Goal: Information Seeking & Learning: Compare options

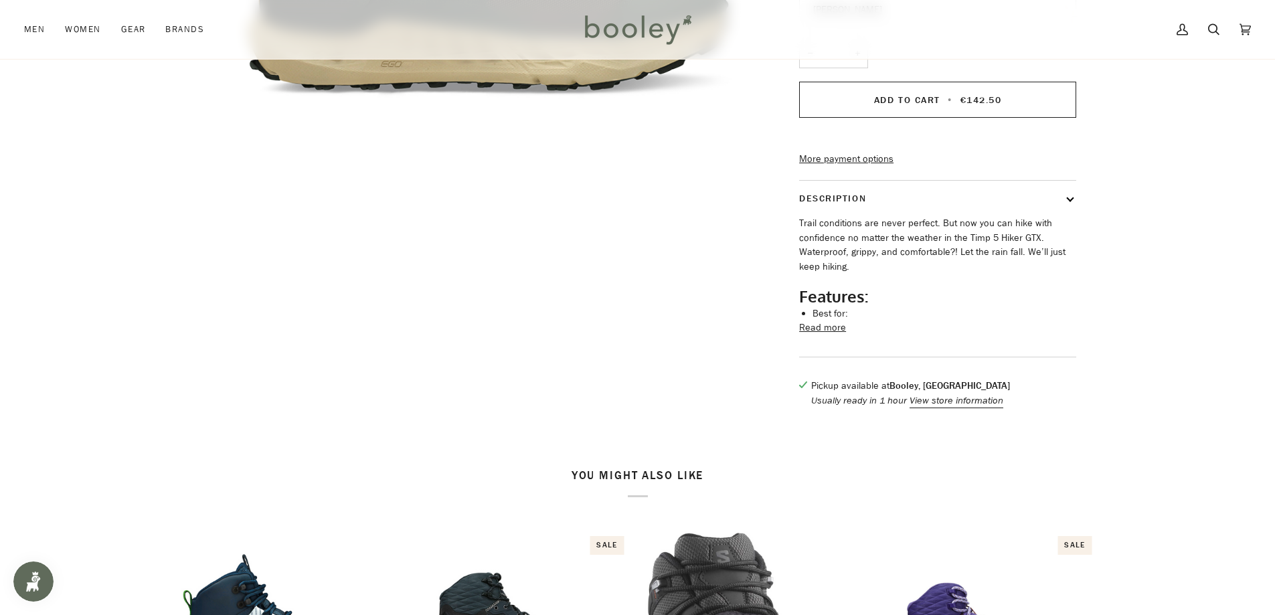
scroll to position [402, 0]
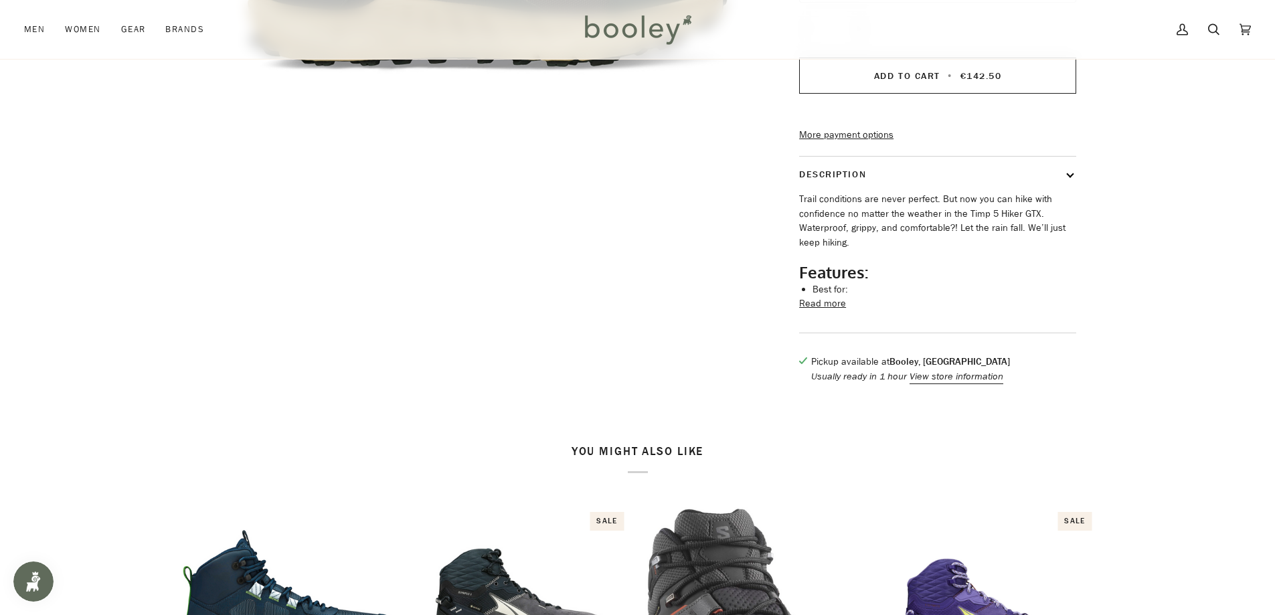
click at [833, 311] on button "Read more" at bounding box center [822, 304] width 47 height 15
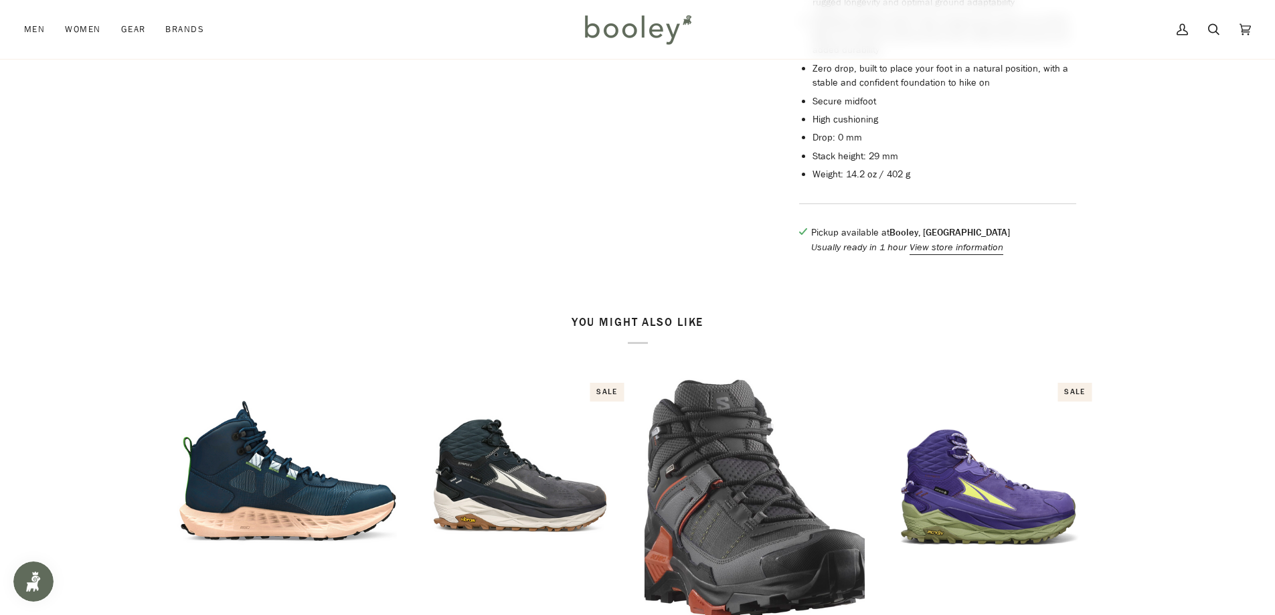
scroll to position [1071, 0]
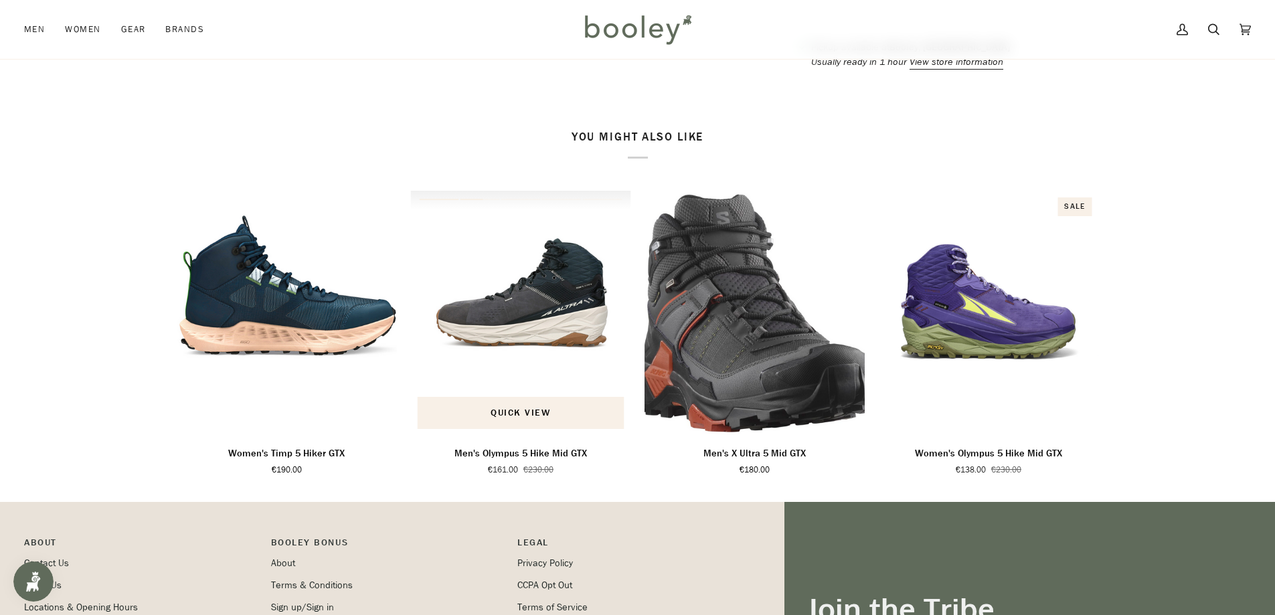
click at [521, 320] on img "Men's Olympus 5 Hike Mid GTX" at bounding box center [520, 313] width 221 height 245
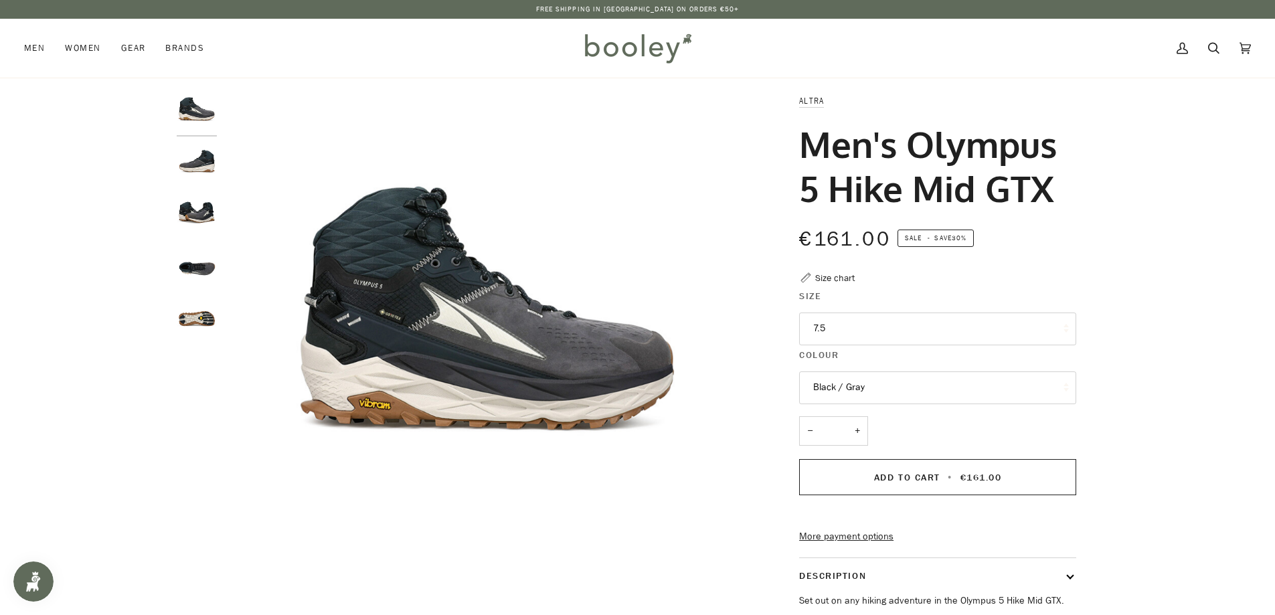
click at [202, 321] on img "Altra Men's Olympus 5 Hike Mid GTX Black / Gray - Booley Galway" at bounding box center [197, 319] width 40 height 40
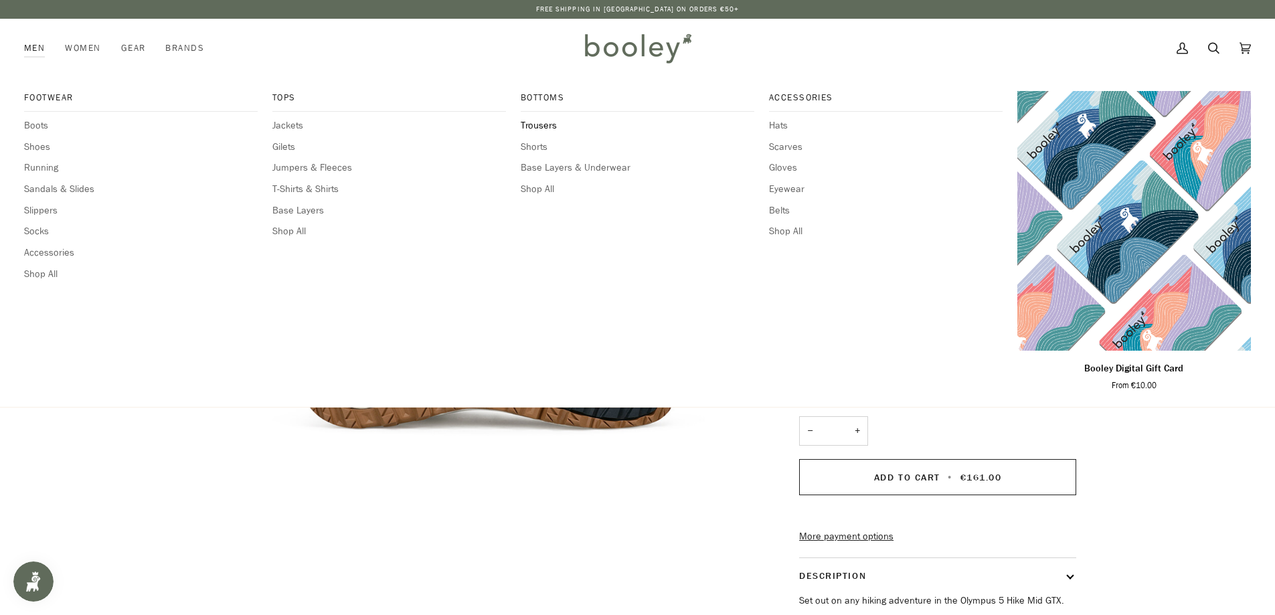
click at [541, 125] on span "Trousers" at bounding box center [638, 125] width 234 height 15
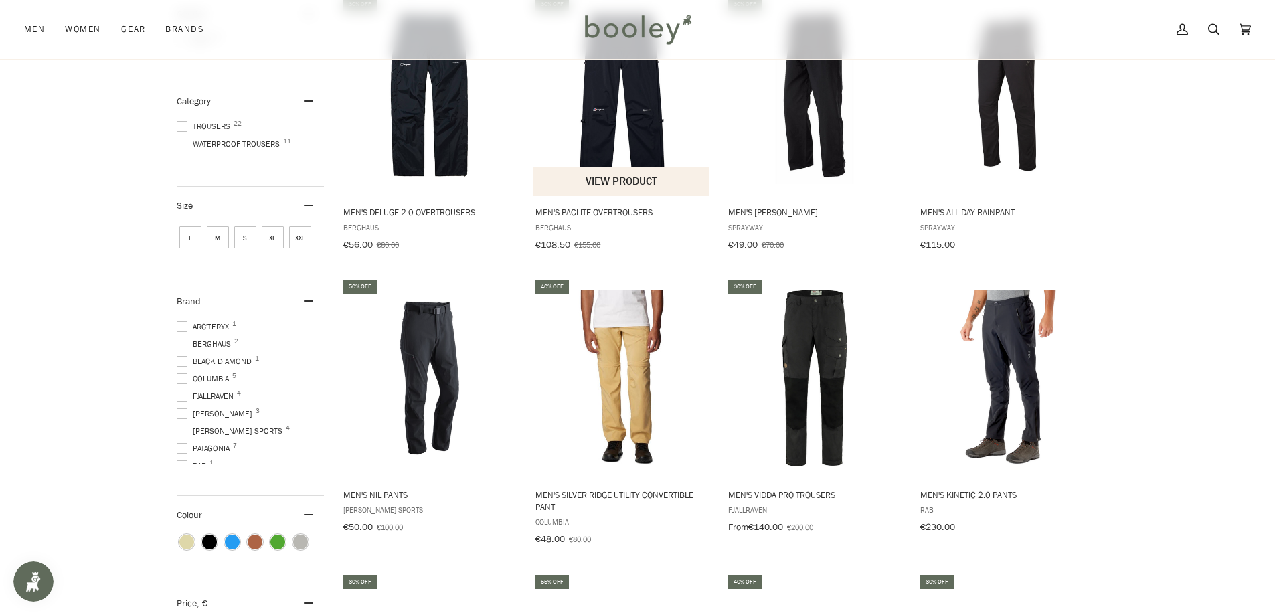
scroll to position [268, 0]
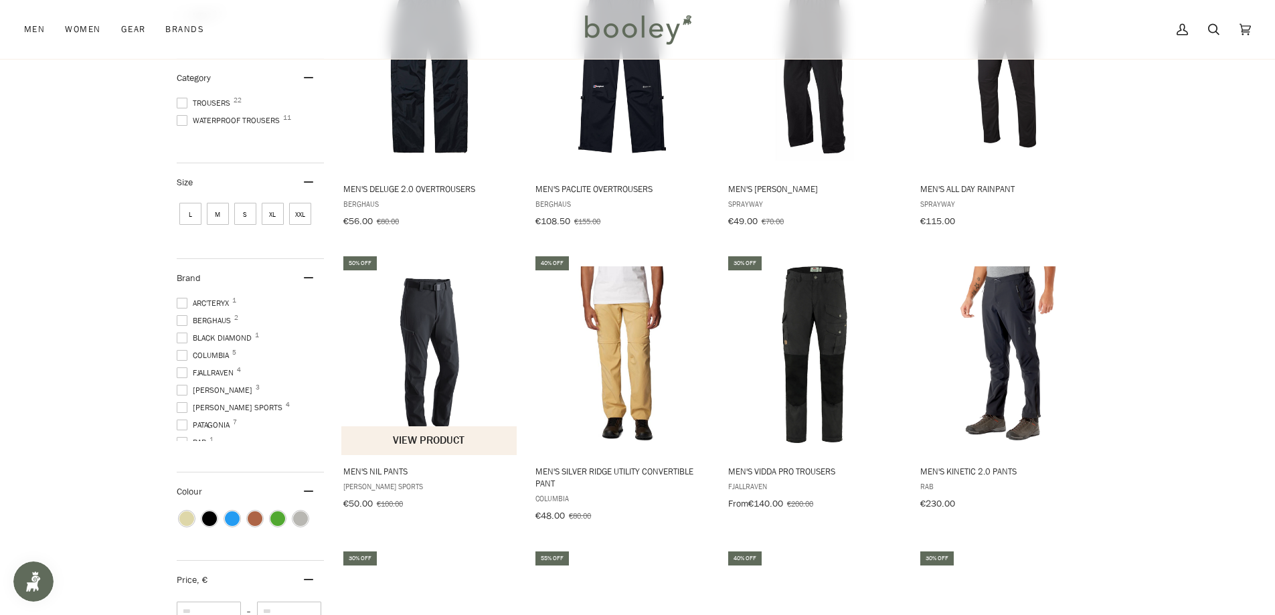
click at [412, 352] on img "Men's Nil Pants" at bounding box center [429, 354] width 177 height 177
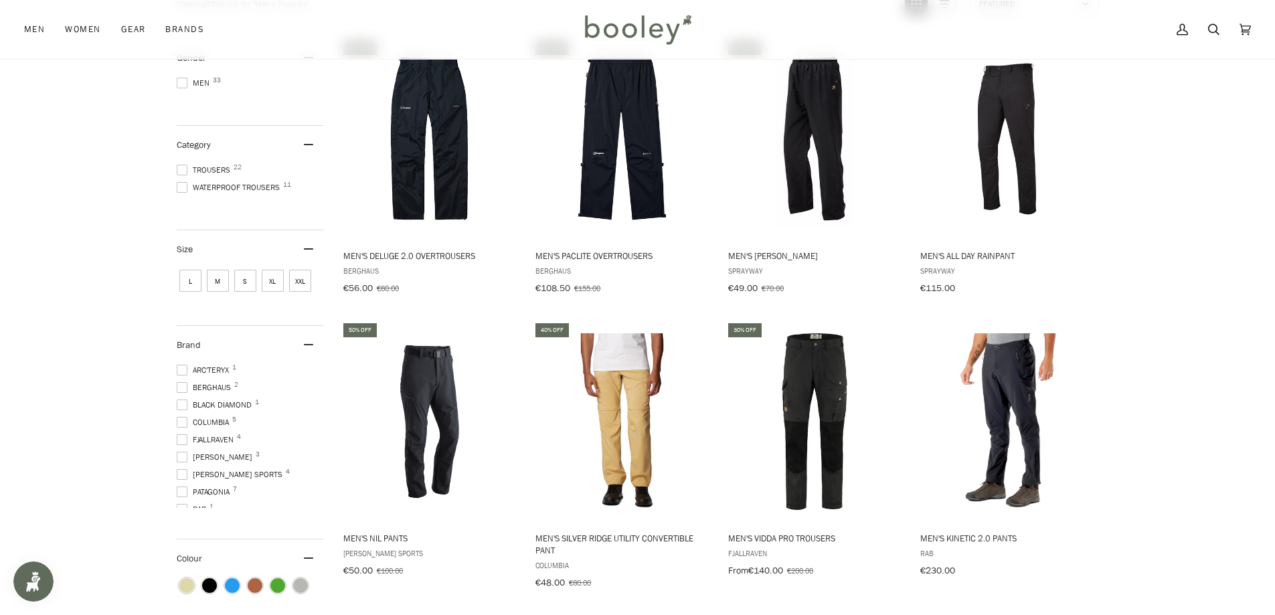
scroll to position [134, 0]
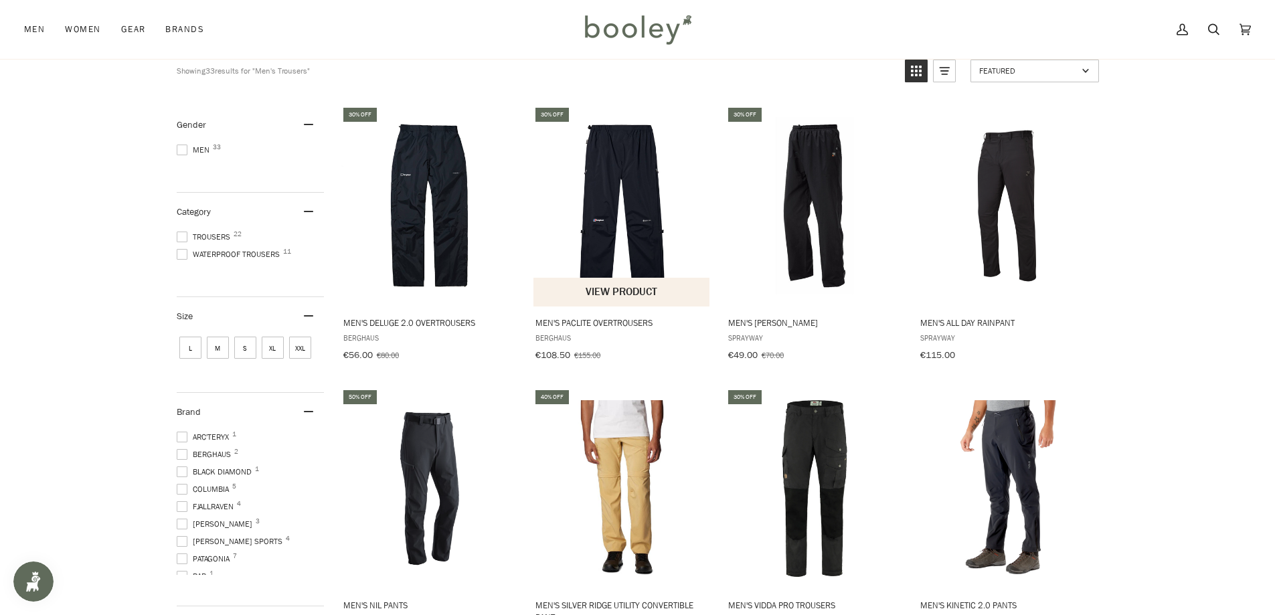
click at [625, 202] on img "Men's Paclite Overtrousers" at bounding box center [622, 205] width 177 height 177
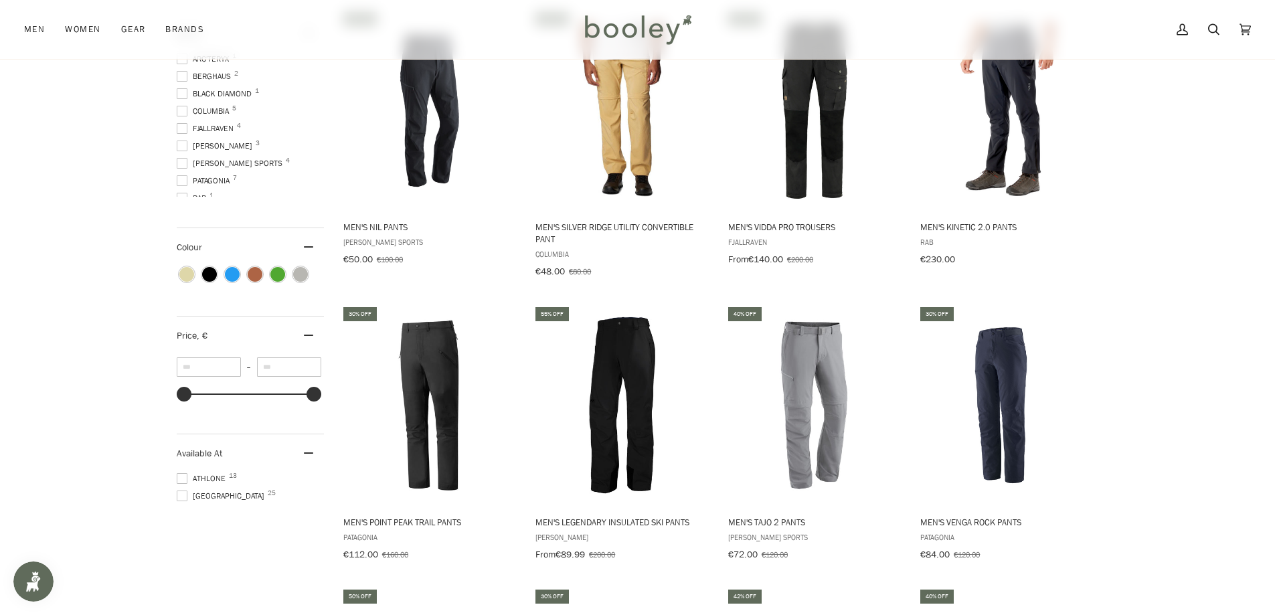
scroll to position [536, 0]
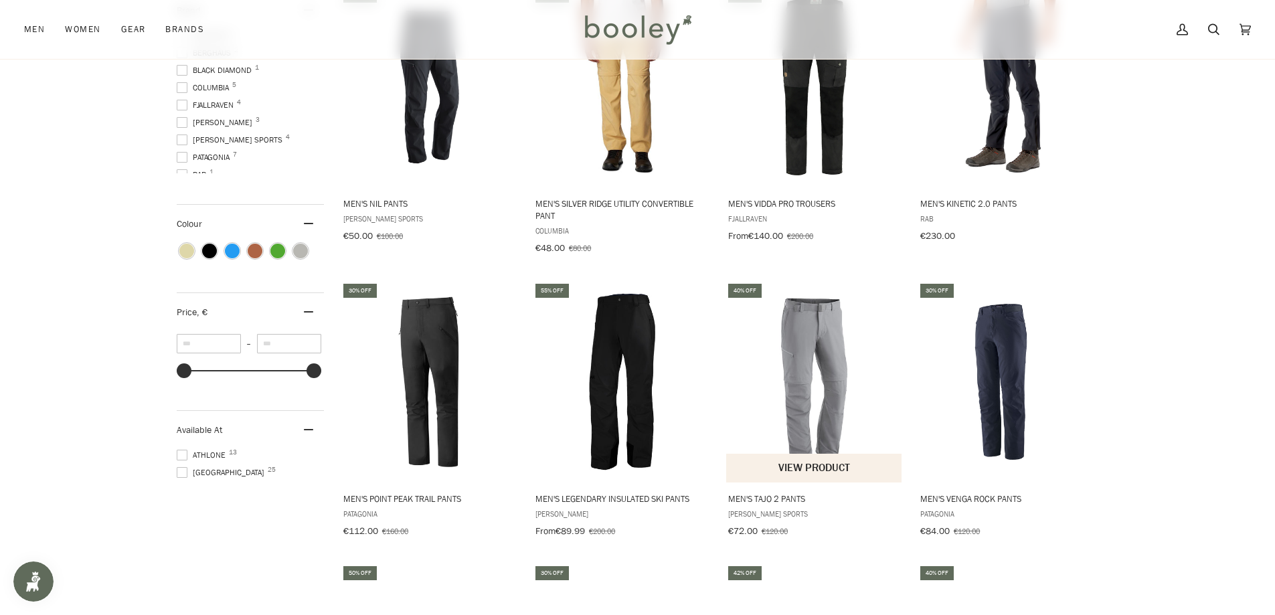
click at [805, 388] on img "Men's Tajo 2 Pants" at bounding box center [814, 381] width 177 height 177
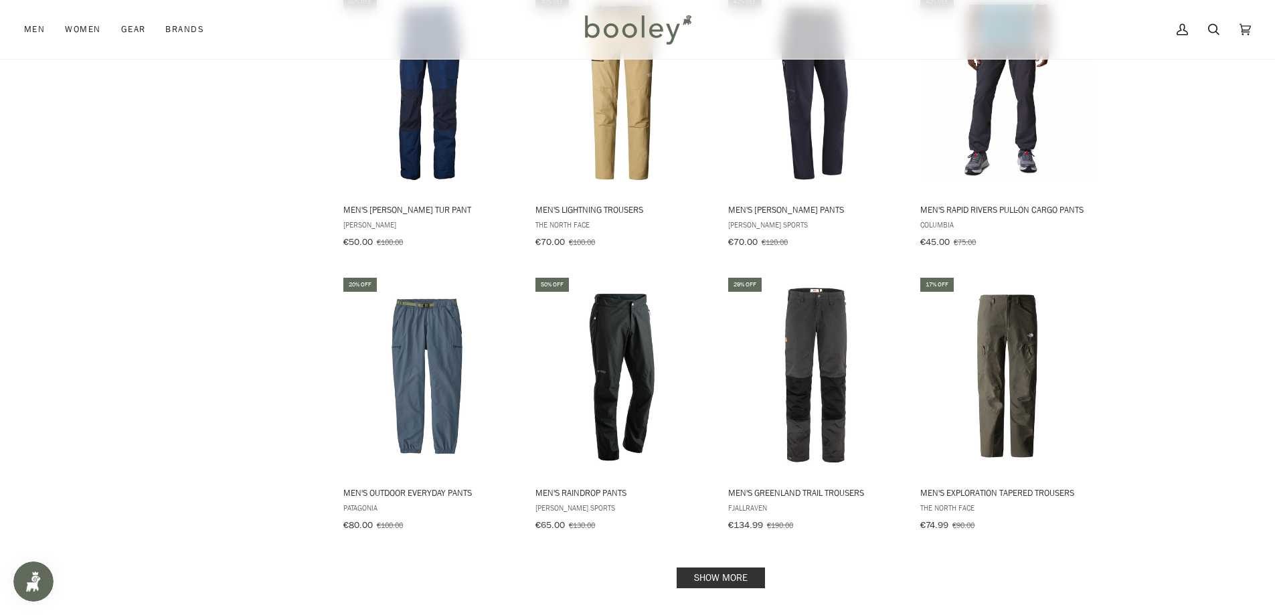
scroll to position [1138, 0]
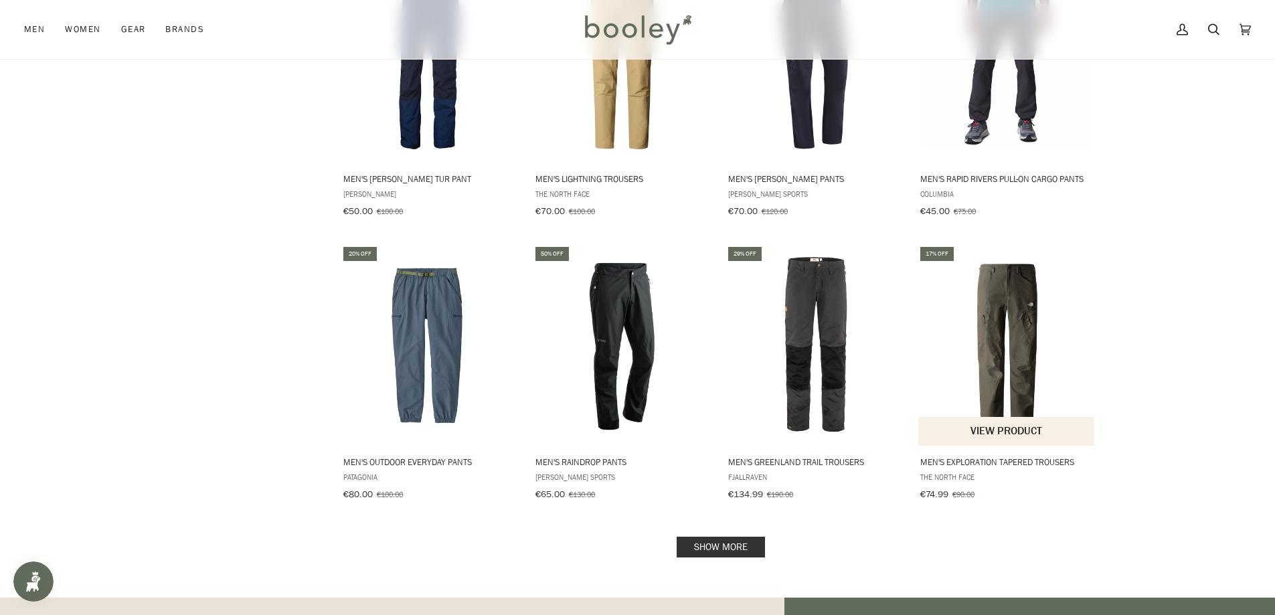
click at [1008, 346] on img "Men's Exploration Tapered Trousers" at bounding box center [1007, 345] width 177 height 177
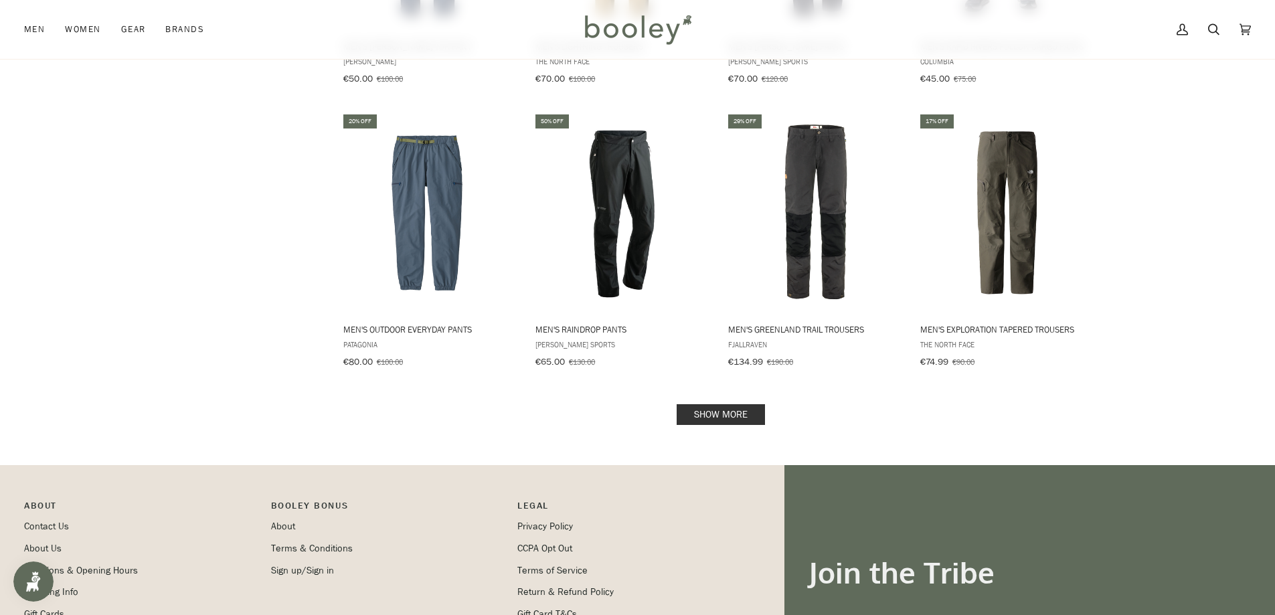
scroll to position [1272, 0]
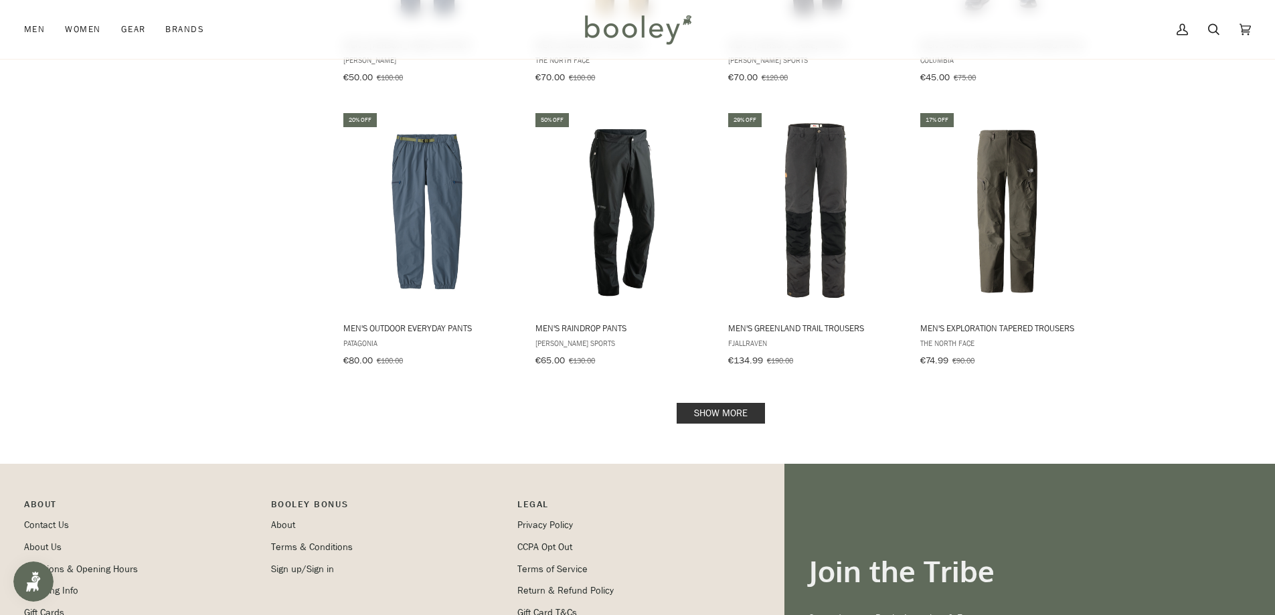
click at [730, 404] on link "Show more" at bounding box center [721, 413] width 88 height 21
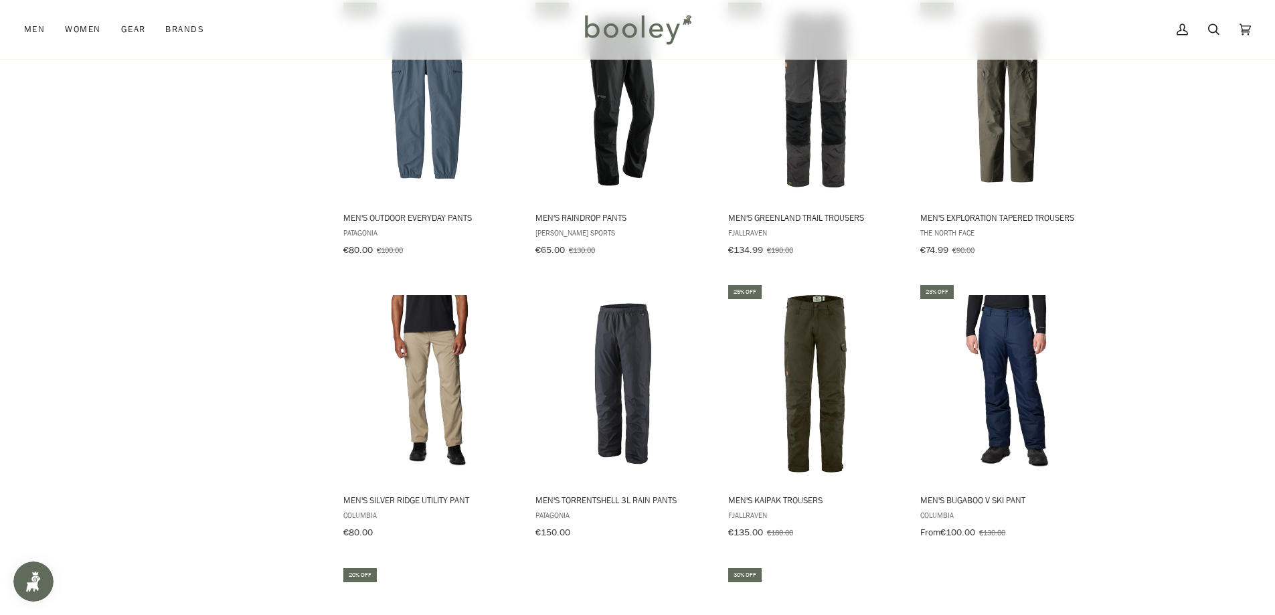
scroll to position [1406, 0]
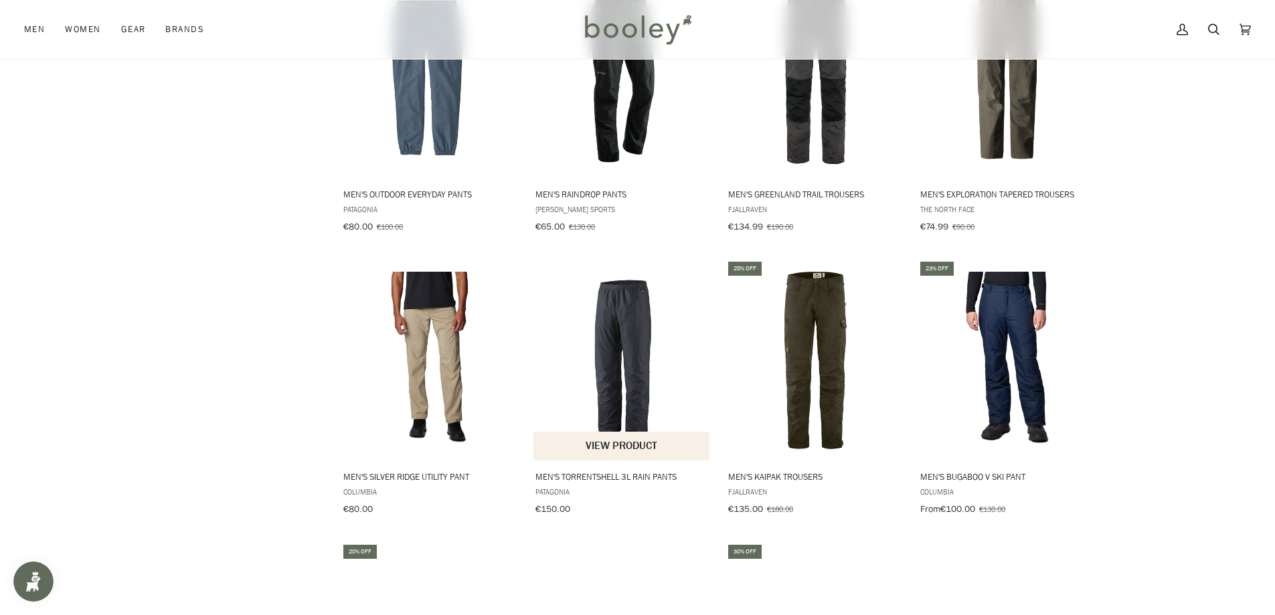
click at [612, 370] on img "Men's Torrentshell 3L Rain Pants" at bounding box center [622, 360] width 177 height 177
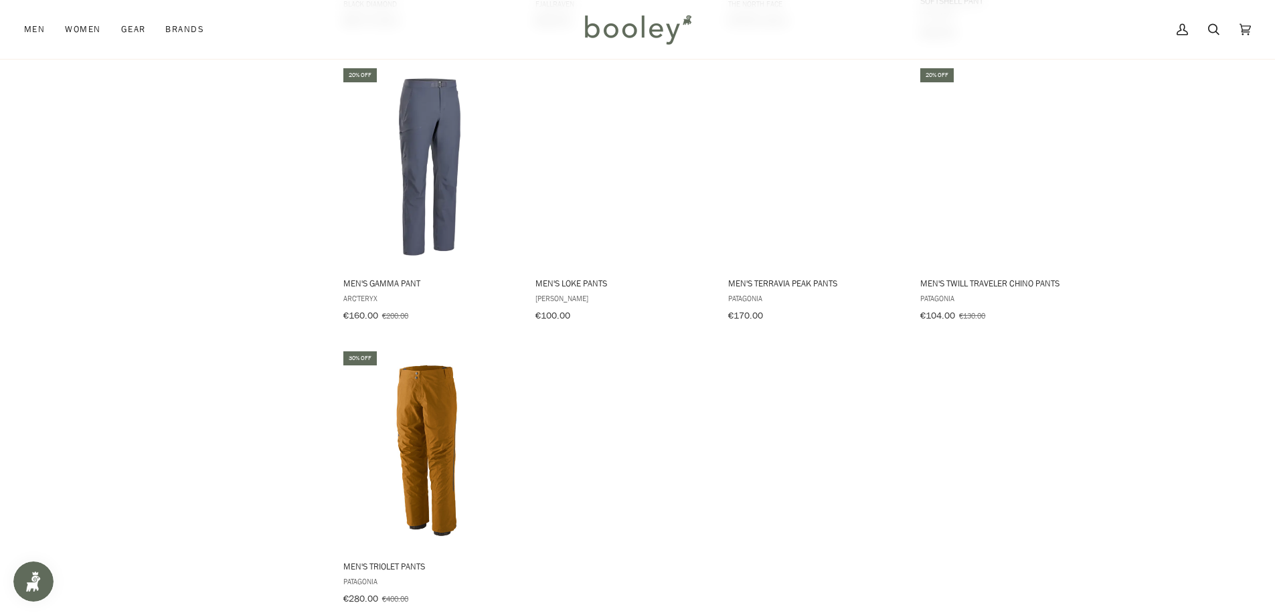
scroll to position [2209, 0]
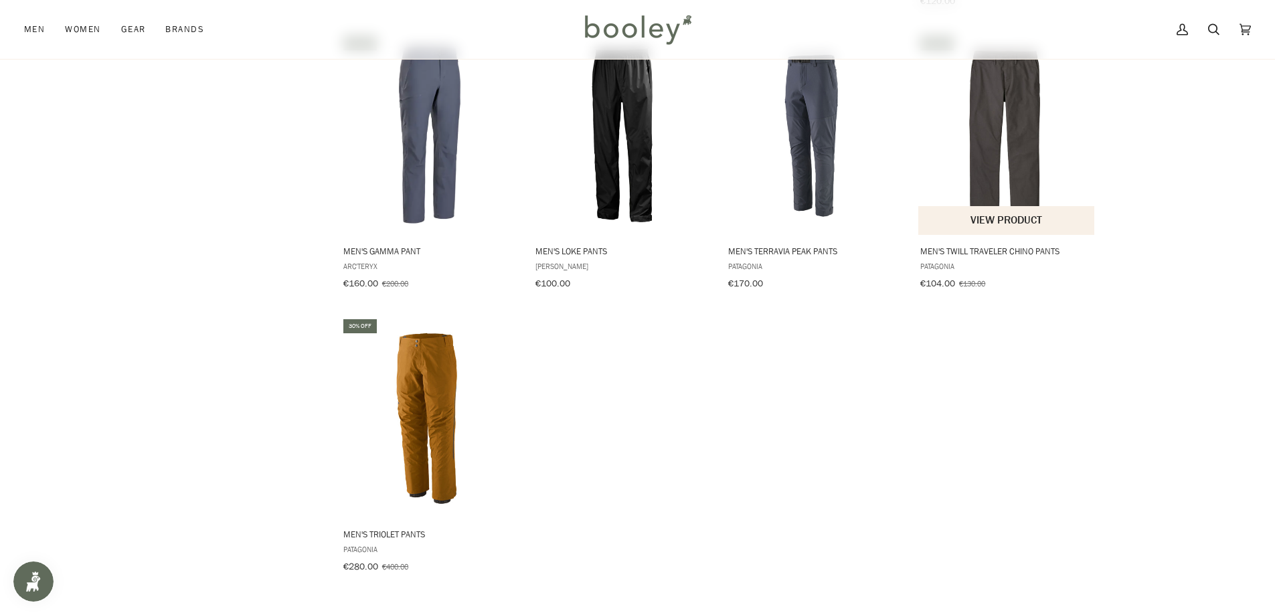
click at [997, 162] on img "Men's Twill Traveler Chino Pants" at bounding box center [1007, 134] width 177 height 177
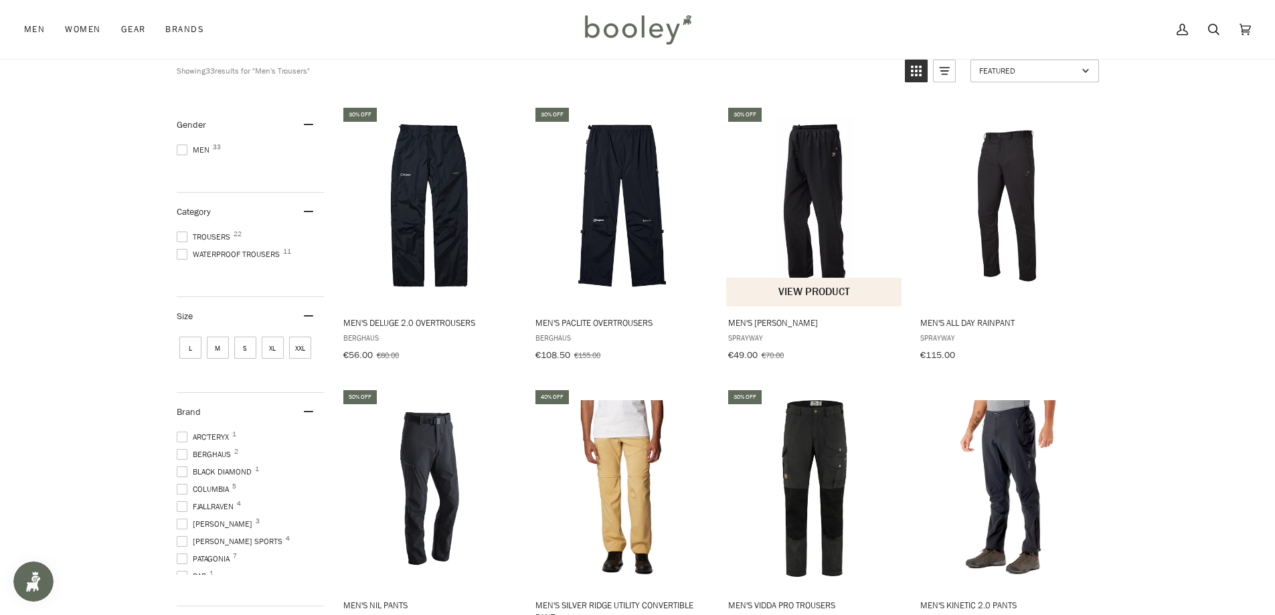
scroll to position [0, 0]
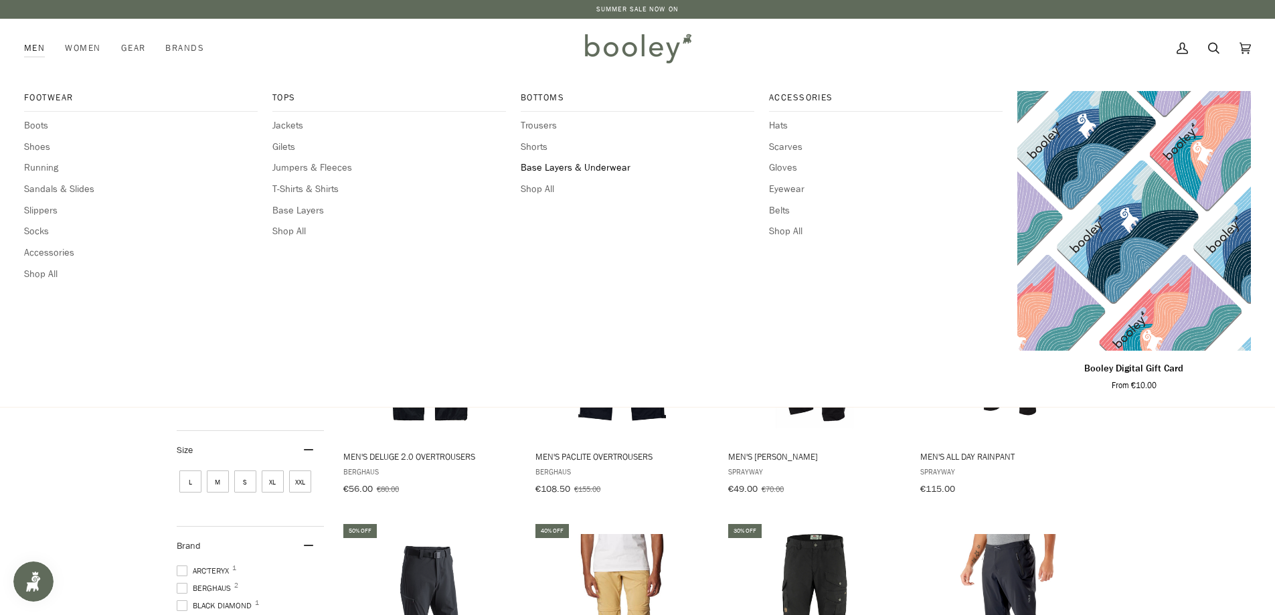
click at [607, 166] on span "Base Layers & Underwear" at bounding box center [638, 168] width 234 height 15
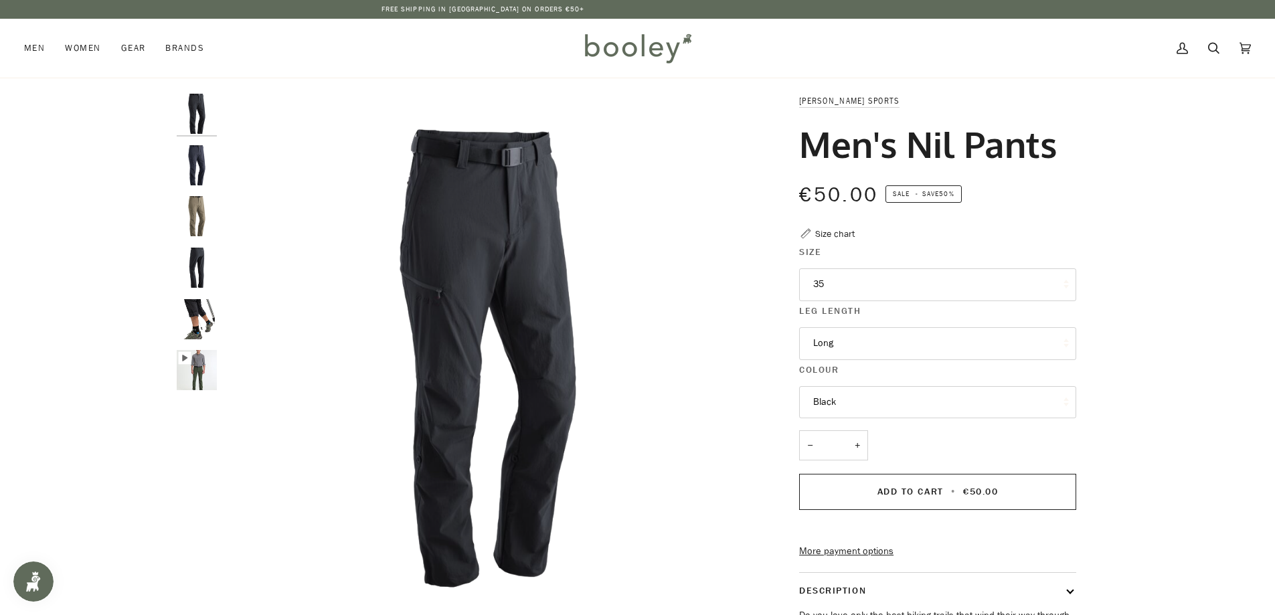
click at [183, 357] on icon "Men's Nil Pants" at bounding box center [184, 358] width 5 height 7
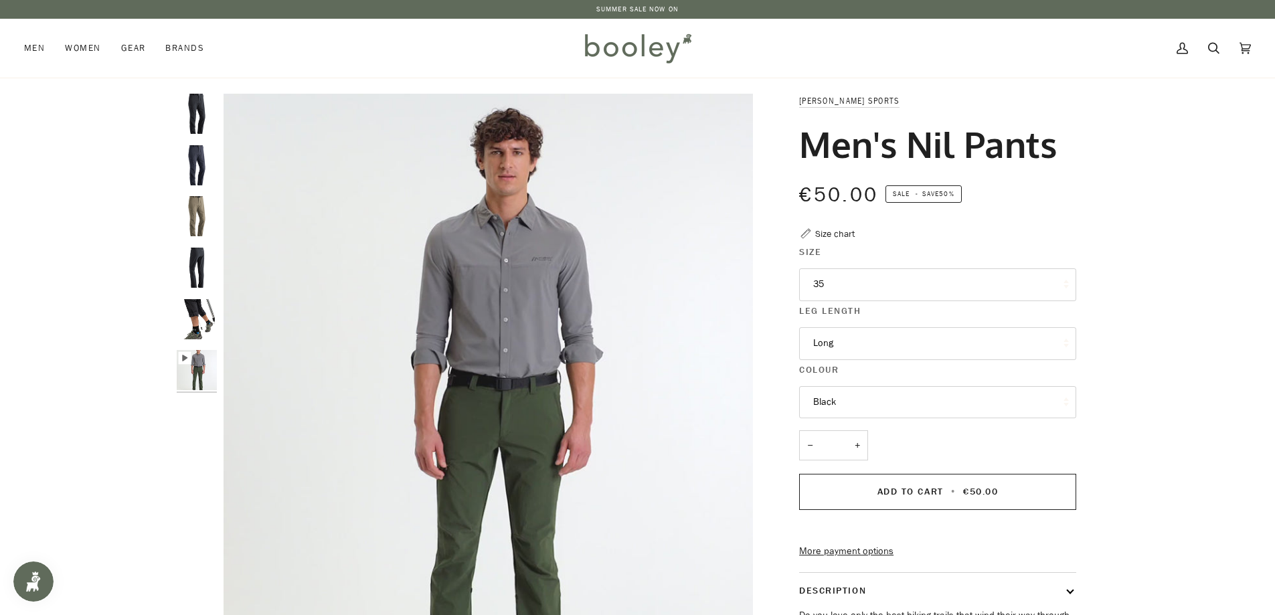
click at [198, 324] on img "Maier Sports Men's Nil Pants Black - Booley Galway" at bounding box center [197, 319] width 40 height 40
type input "*****"
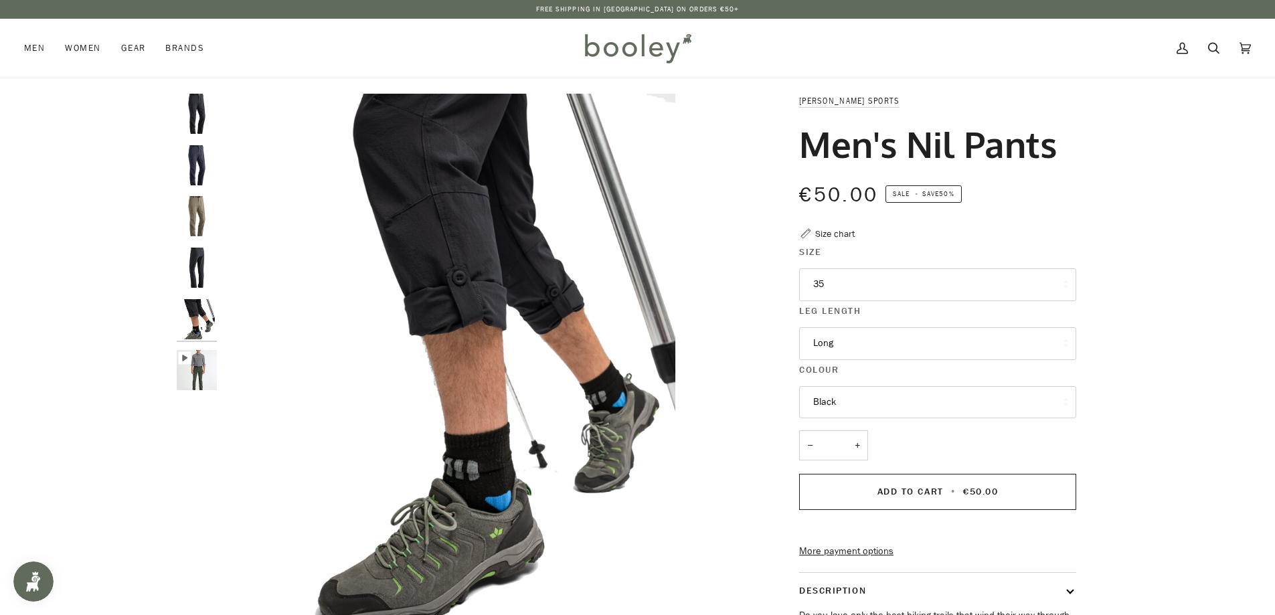
click at [197, 266] on img "Maier Sports Men's Nil Pants Black - Booley Galway" at bounding box center [197, 268] width 40 height 40
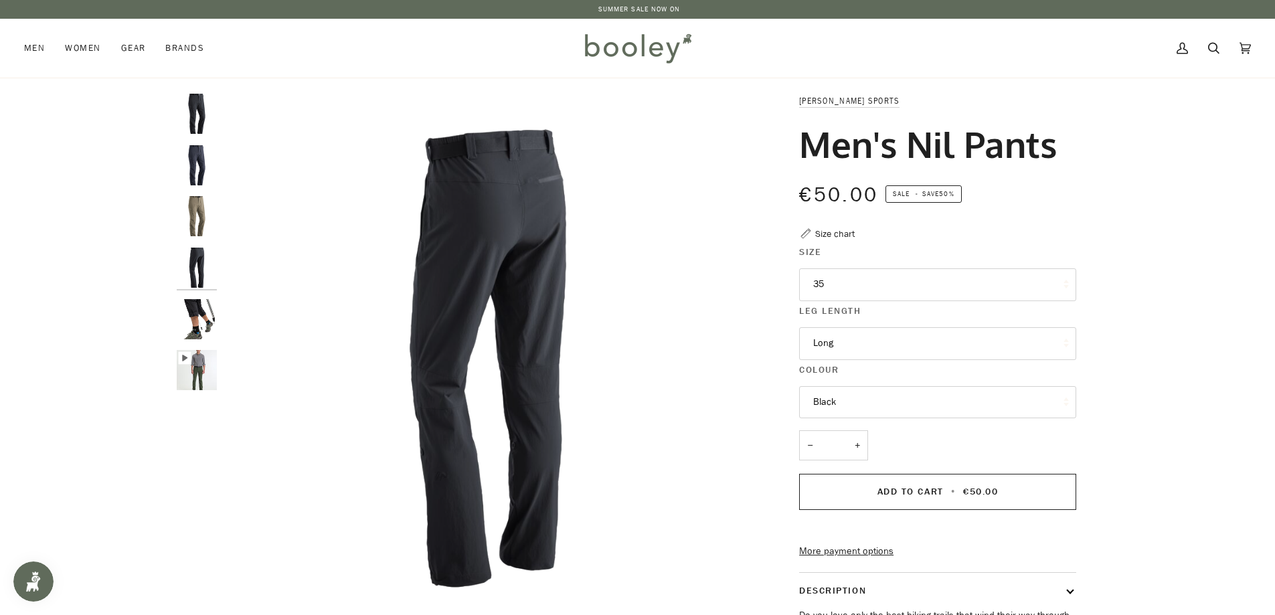
click at [197, 206] on img "Maier Sports Men's Nil Pants Night Sky Coriander - Booley Galway" at bounding box center [197, 216] width 40 height 40
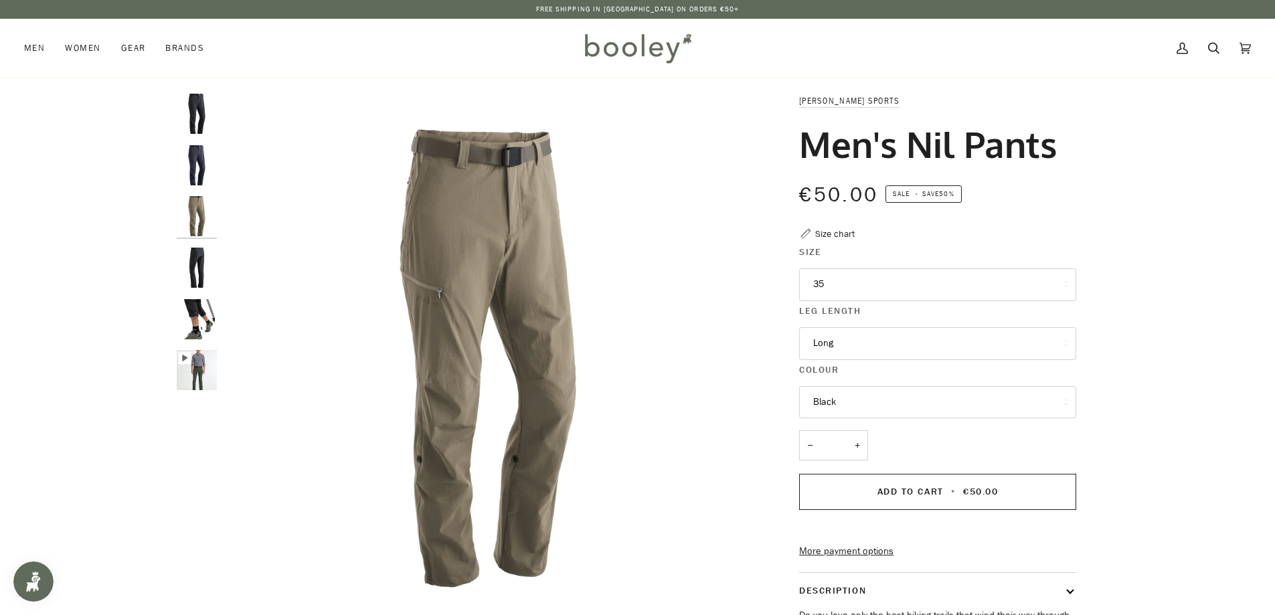
click at [855, 346] on button "Long" at bounding box center [937, 343] width 277 height 33
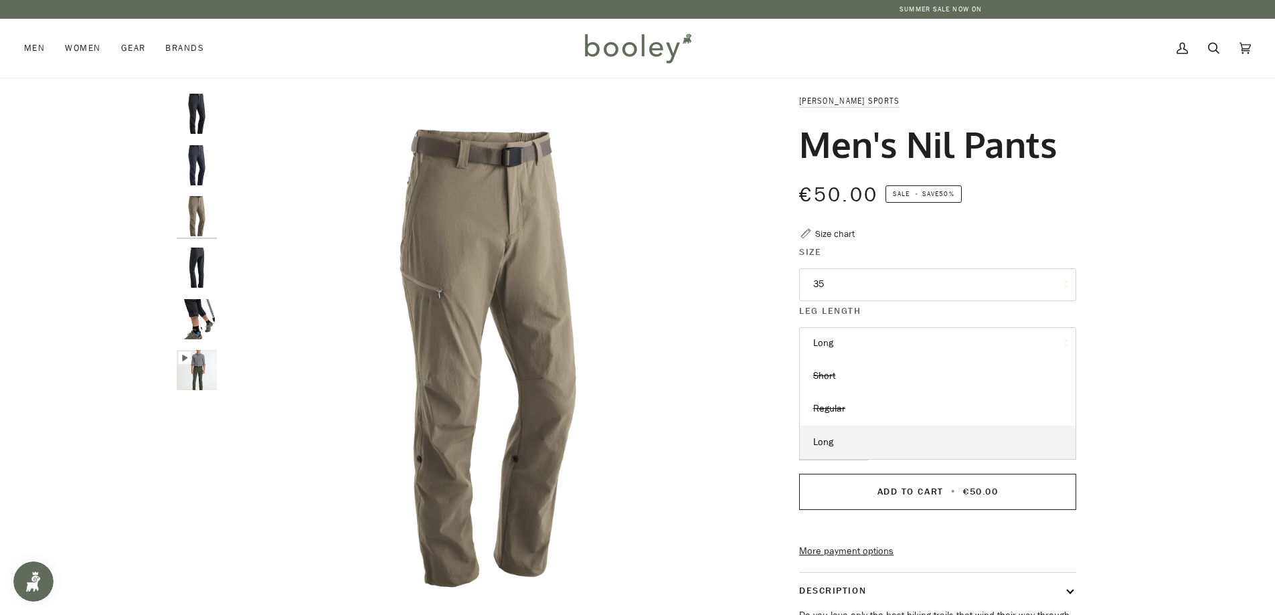
click at [855, 346] on button "Long" at bounding box center [937, 343] width 277 height 33
click at [842, 403] on button "Black" at bounding box center [937, 402] width 277 height 33
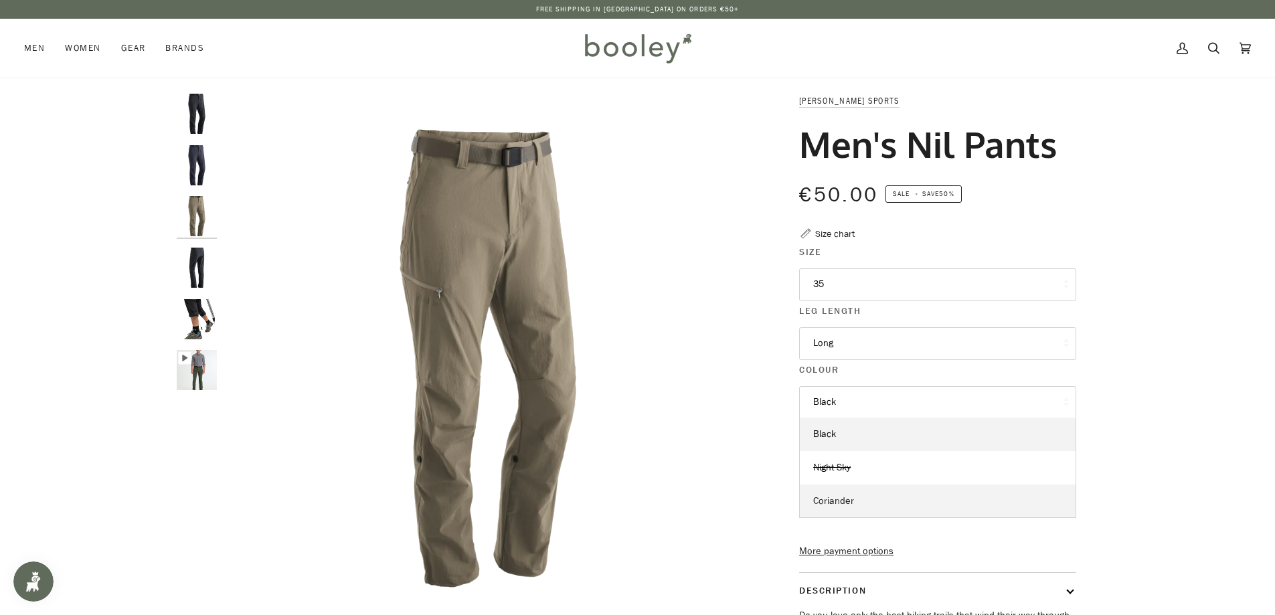
click at [840, 502] on span "Coriander" at bounding box center [833, 501] width 41 height 13
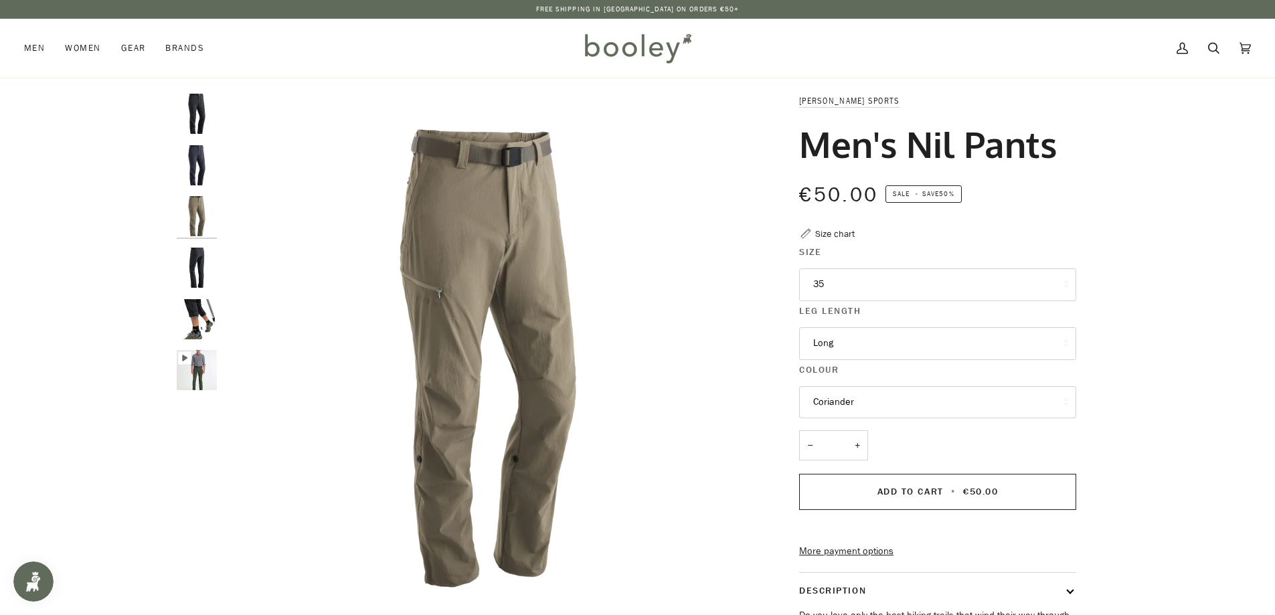
click at [842, 344] on button "Long" at bounding box center [937, 343] width 277 height 33
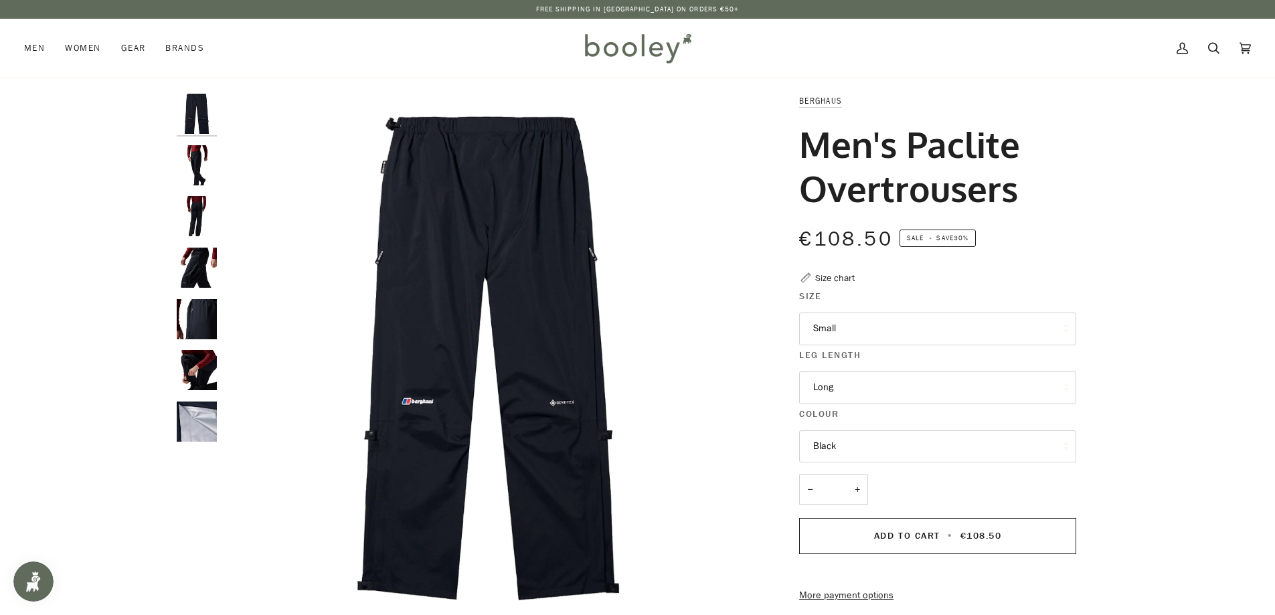
click at [855, 334] on button "Small" at bounding box center [937, 329] width 277 height 33
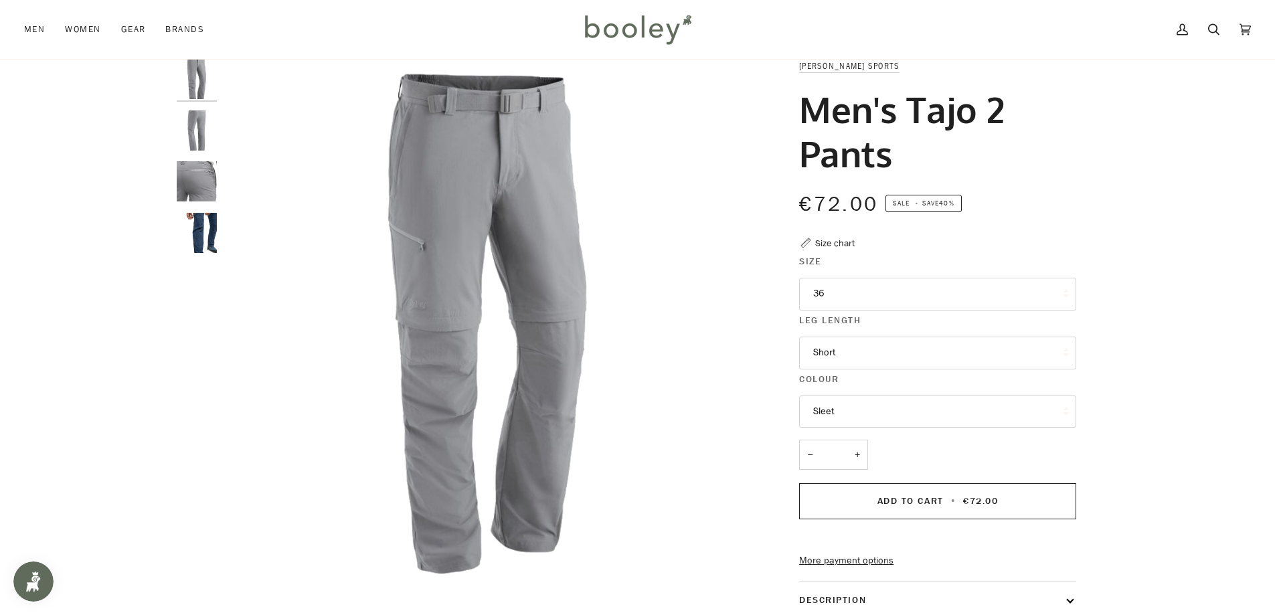
scroll to position [67, 0]
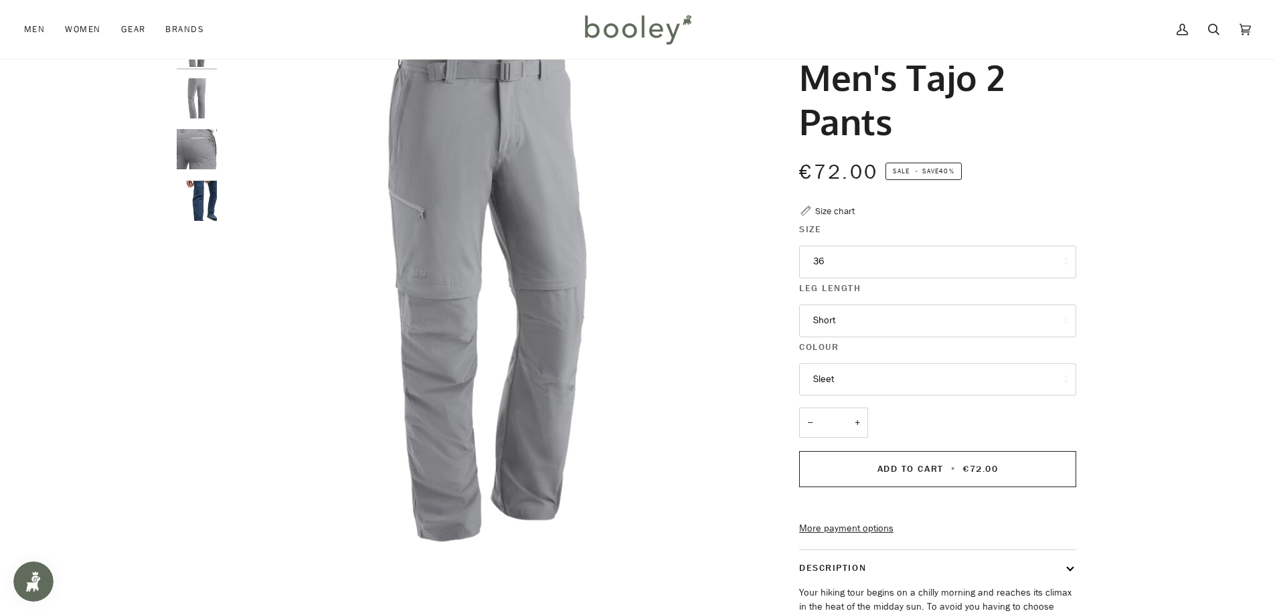
click at [833, 382] on button "Sleet" at bounding box center [937, 380] width 277 height 33
click at [838, 325] on button "Short" at bounding box center [937, 321] width 277 height 33
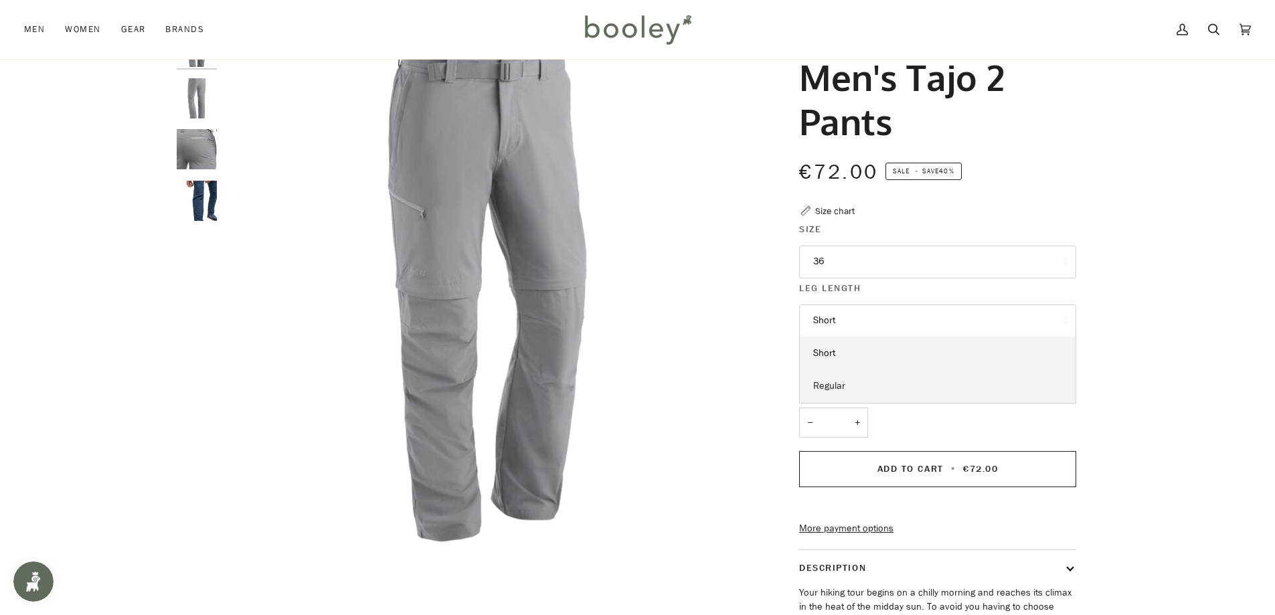
click at [837, 388] on span "Regular" at bounding box center [829, 386] width 32 height 13
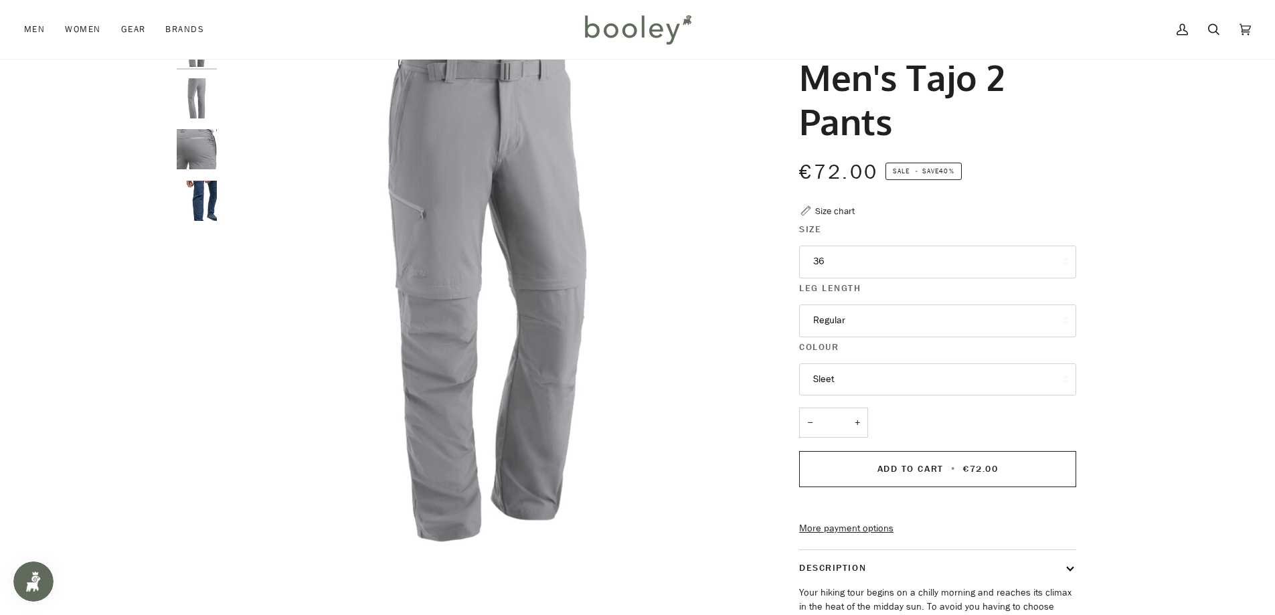
click at [829, 262] on button "36" at bounding box center [937, 262] width 277 height 33
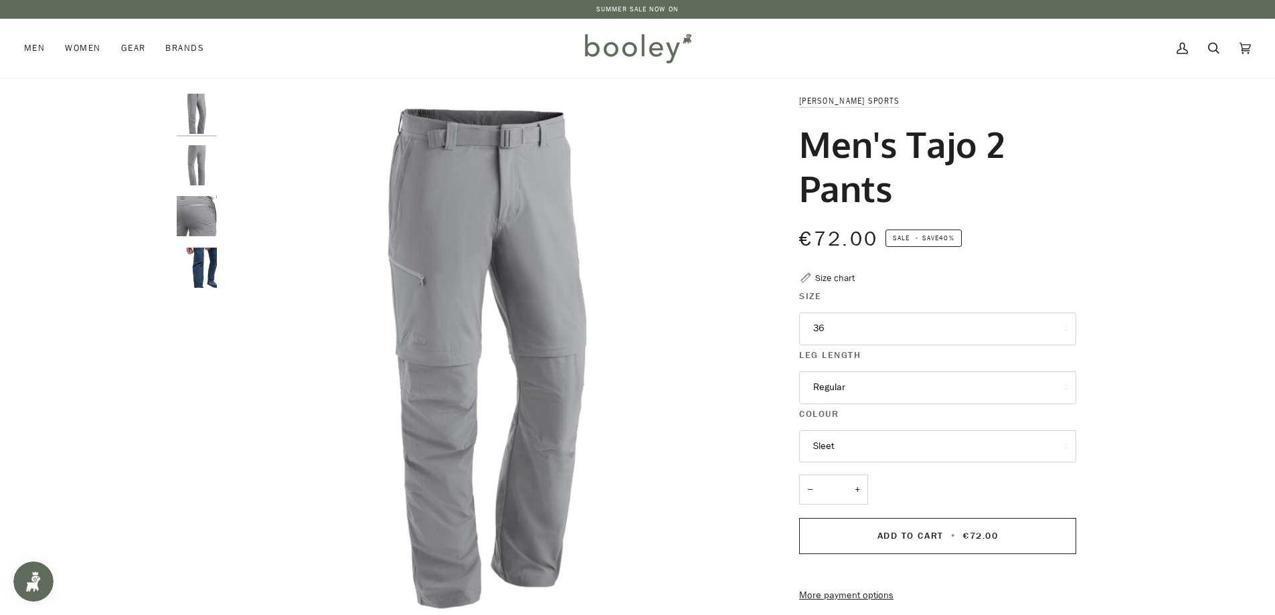
click at [204, 271] on img "Maier Sports Men's Tajo 2 Pants - Booley Galway" at bounding box center [197, 268] width 40 height 40
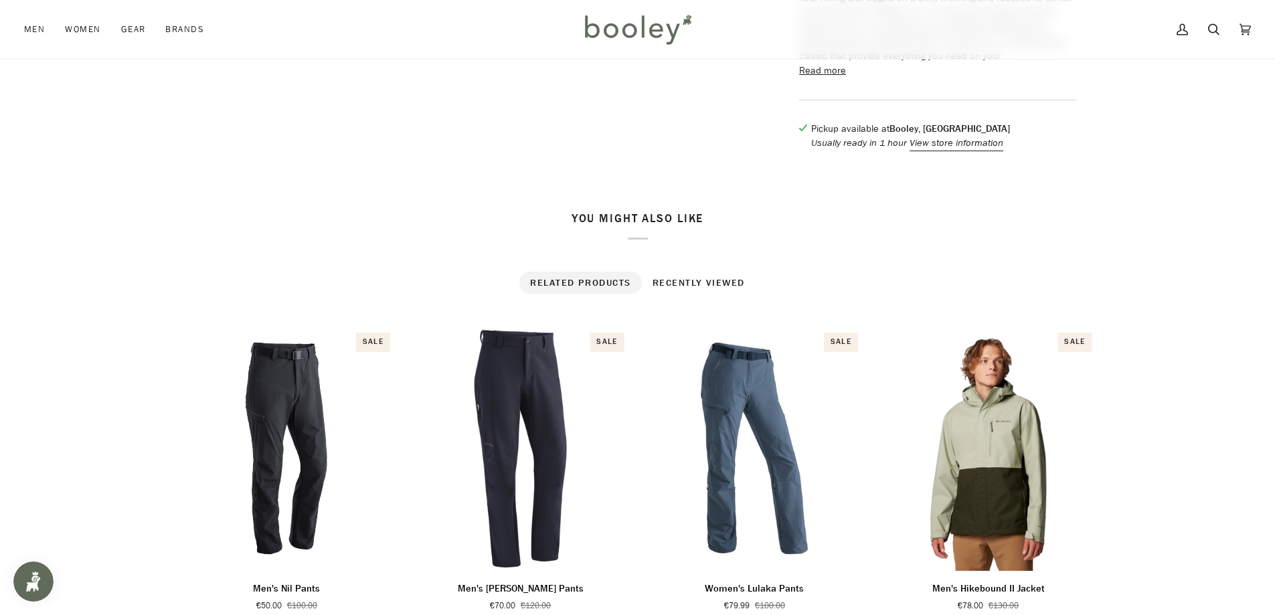
scroll to position [736, 0]
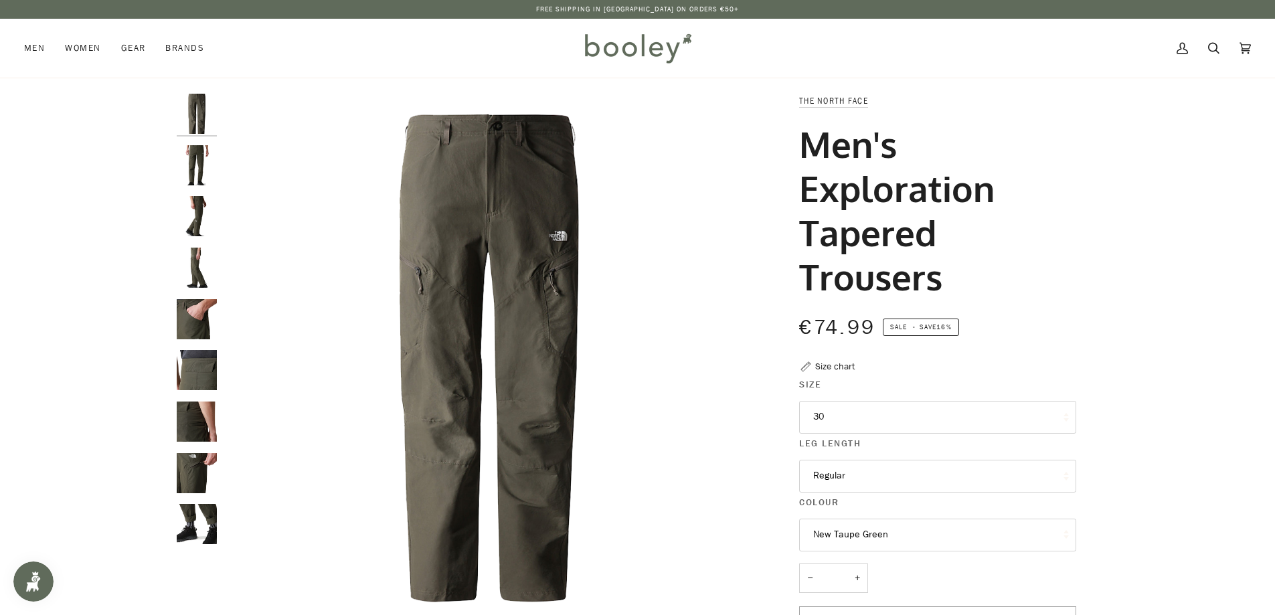
click at [874, 418] on button "30" at bounding box center [937, 417] width 277 height 33
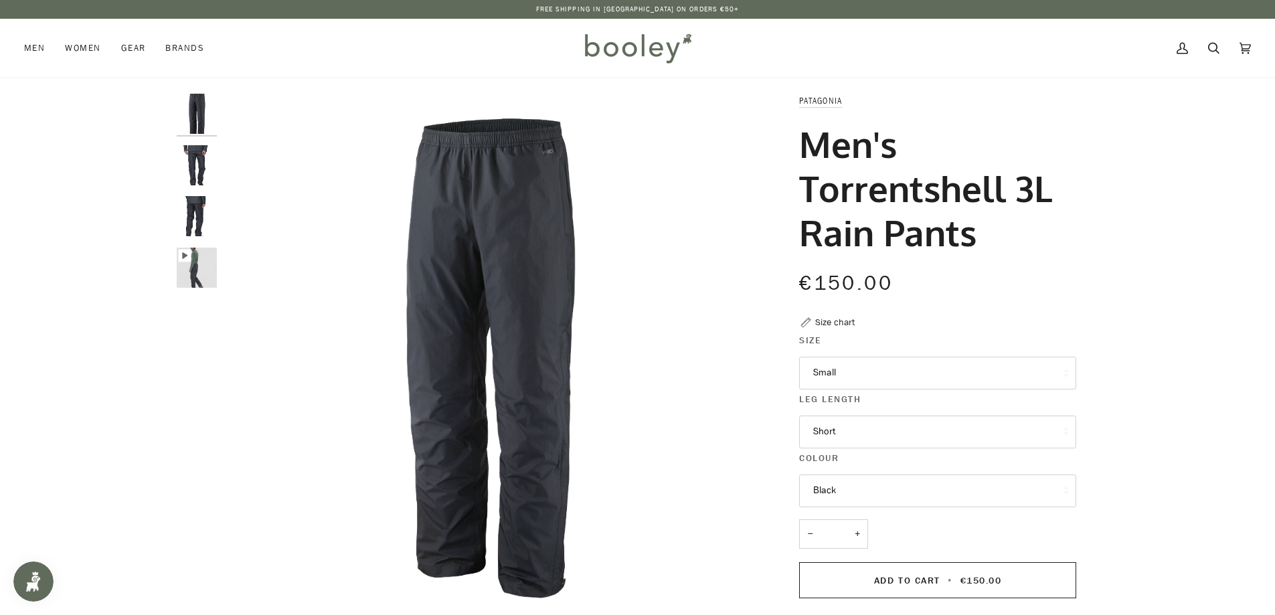
click at [849, 380] on button "Small" at bounding box center [937, 373] width 277 height 33
click at [844, 321] on div "Size chart" at bounding box center [834, 322] width 39 height 14
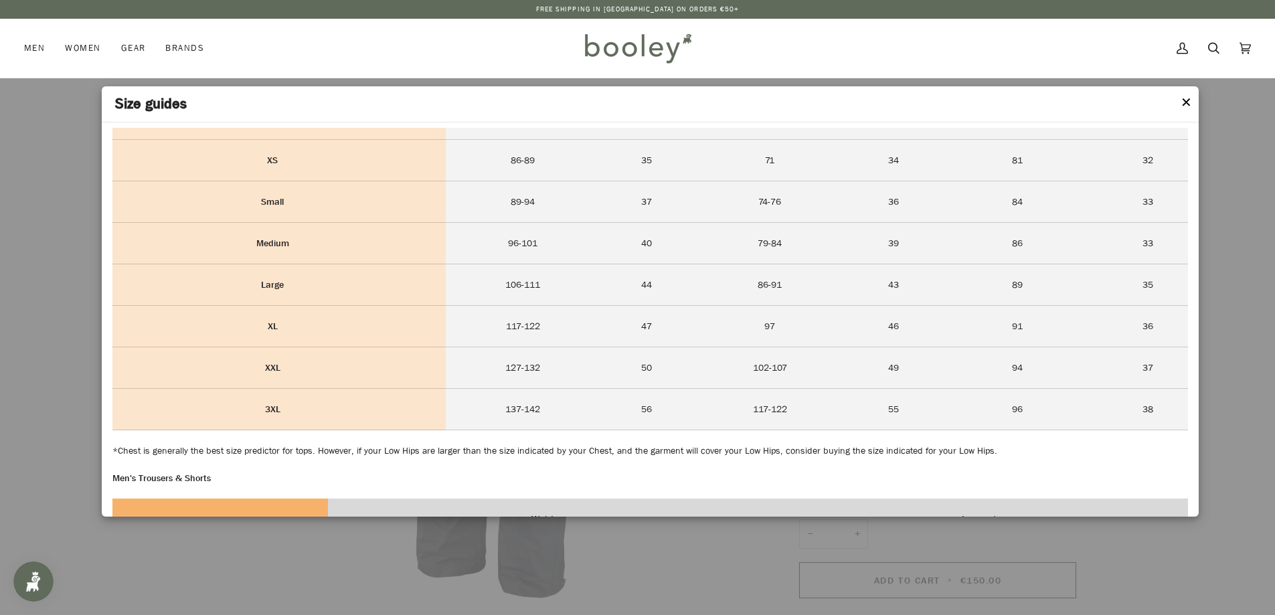
scroll to position [134, 0]
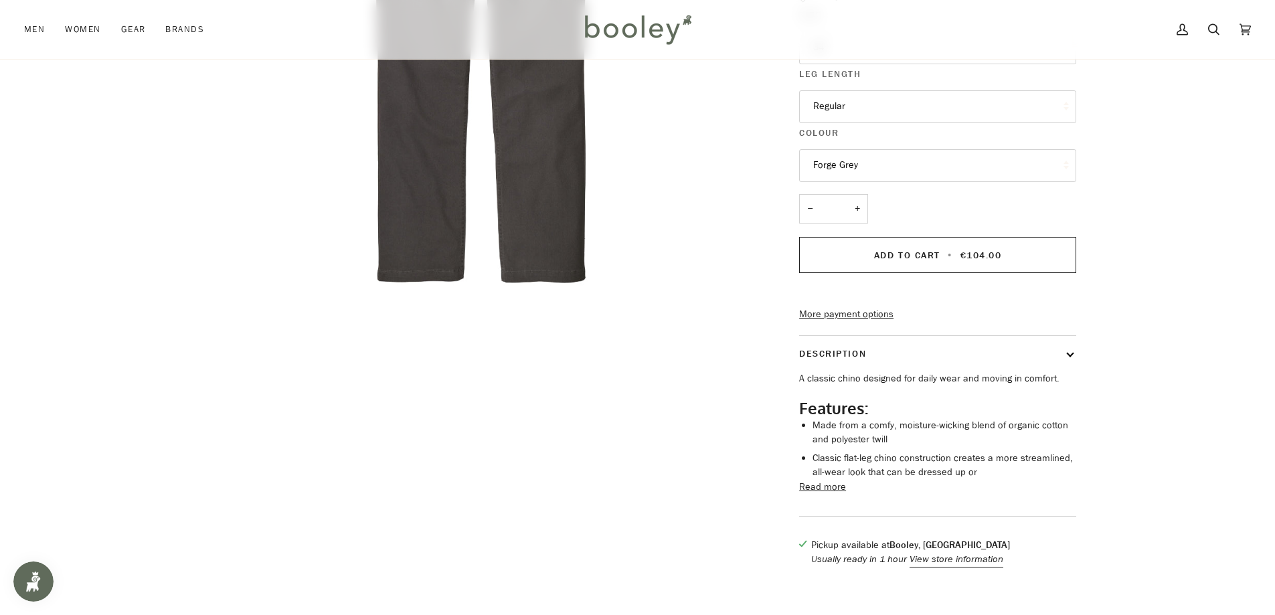
scroll to position [335, 0]
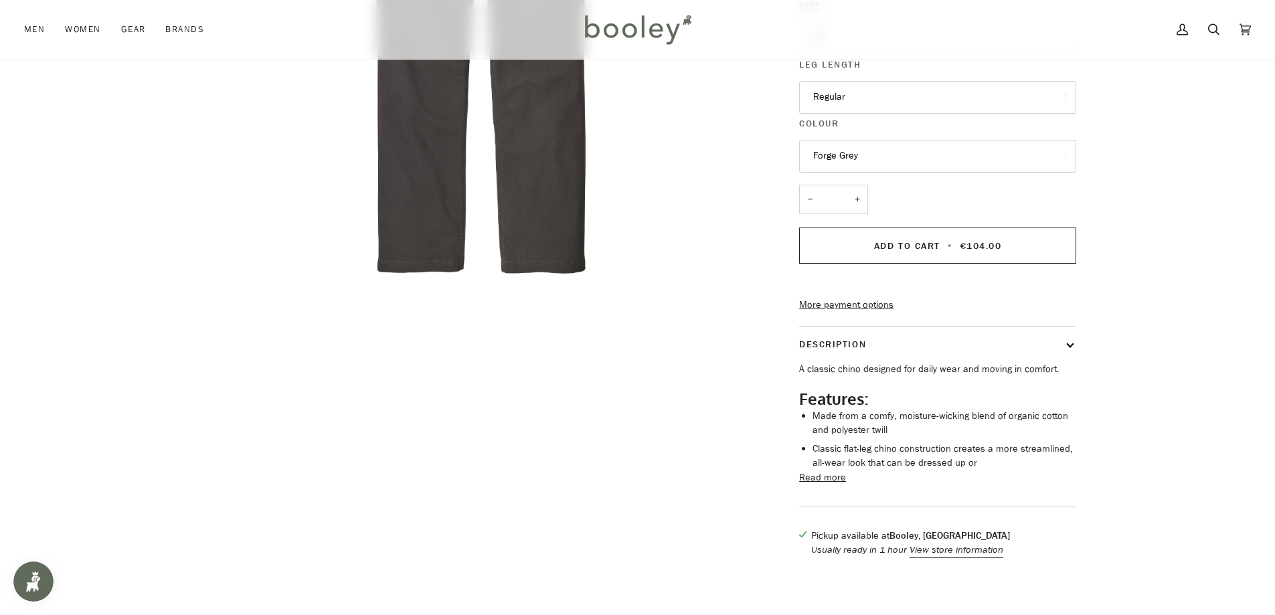
click at [834, 485] on button "Read more" at bounding box center [822, 478] width 47 height 15
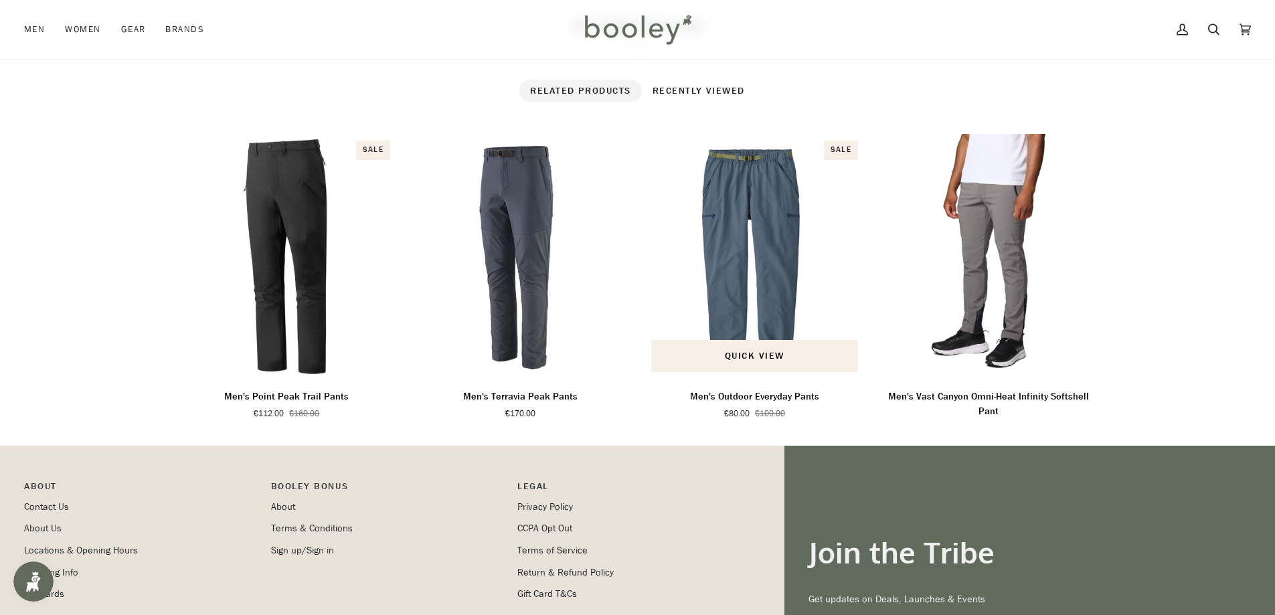
scroll to position [1138, 0]
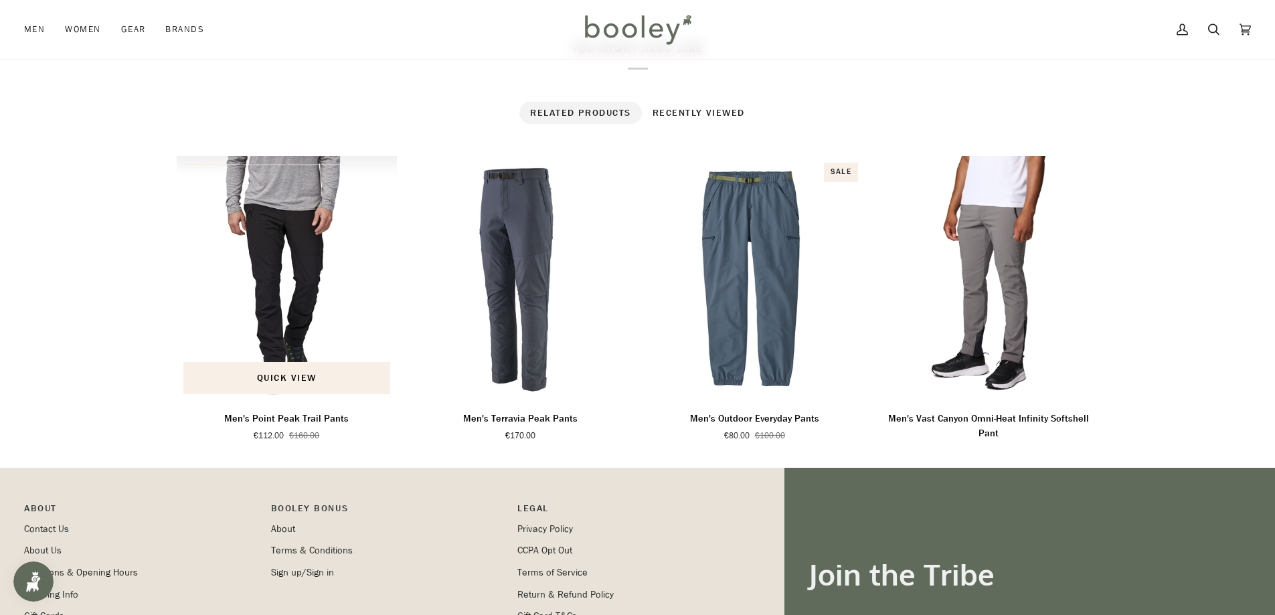
click at [283, 328] on img "Men's Point Peak Trail Pants" at bounding box center [287, 278] width 221 height 245
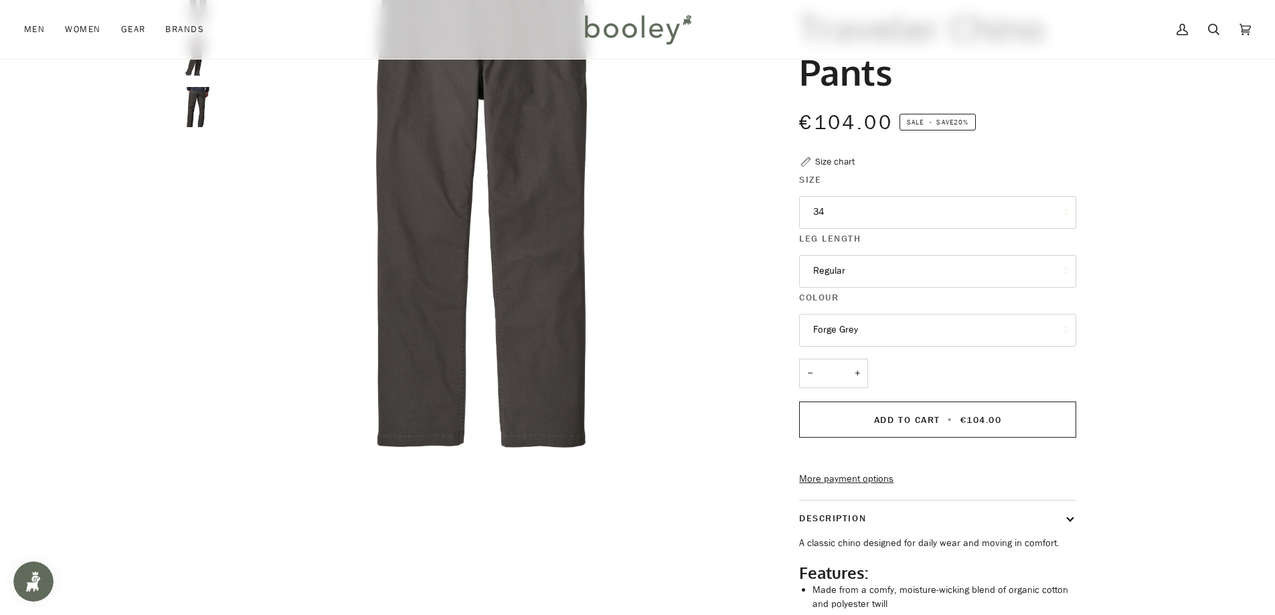
scroll to position [0, 0]
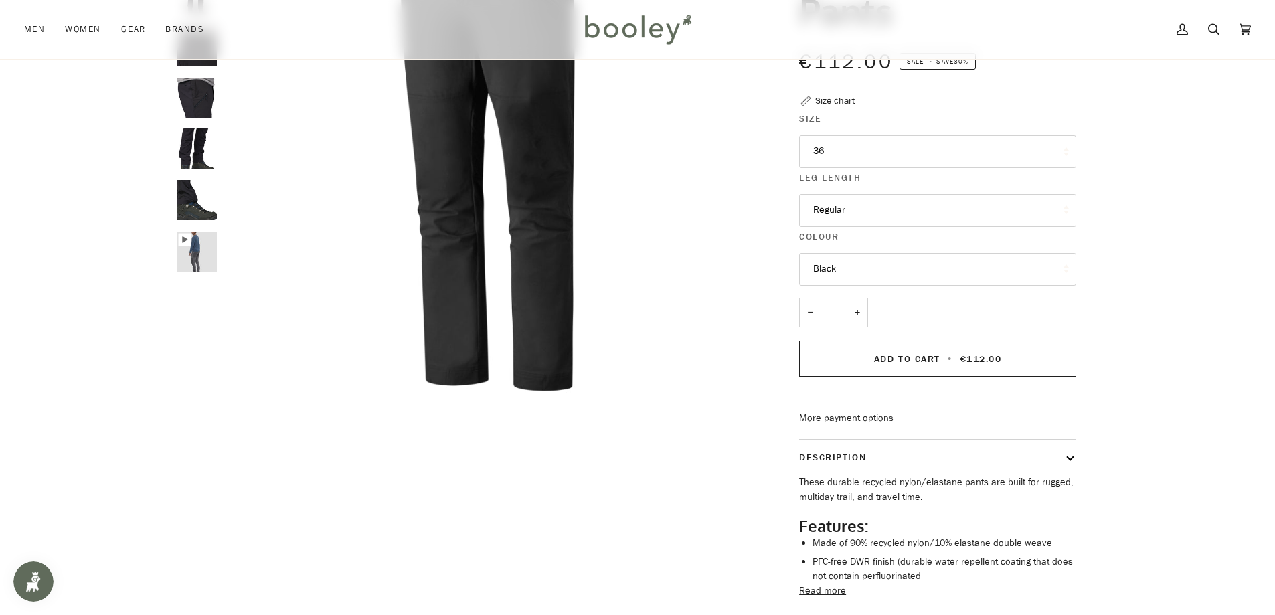
scroll to position [201, 0]
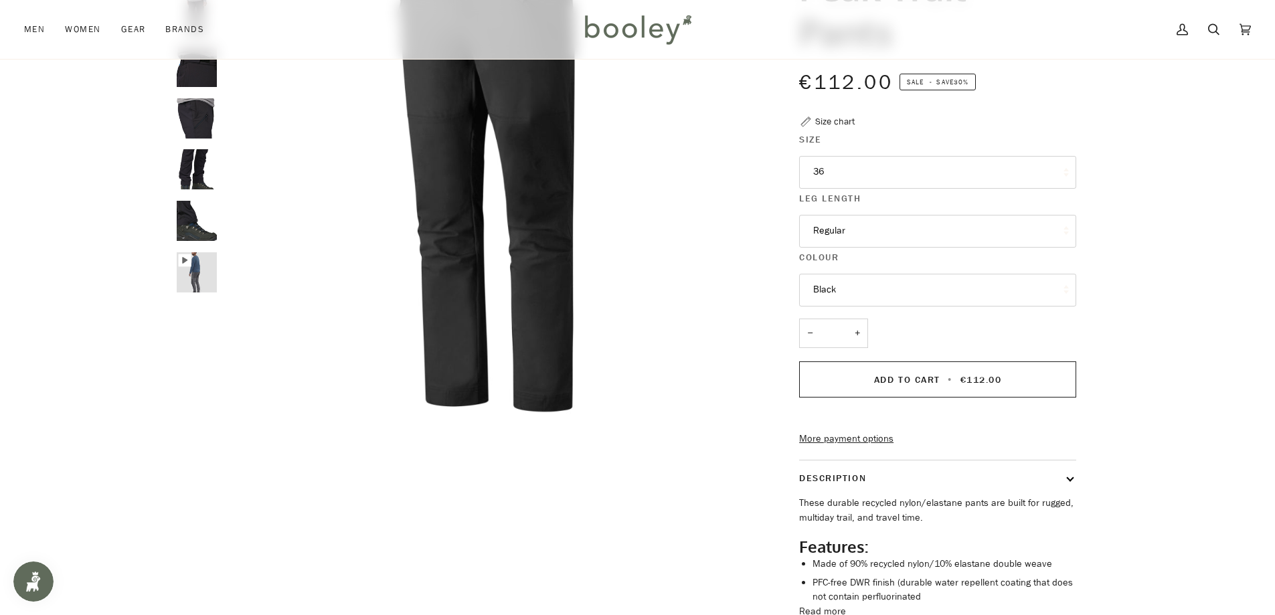
click at [891, 294] on button "Black" at bounding box center [937, 290] width 277 height 33
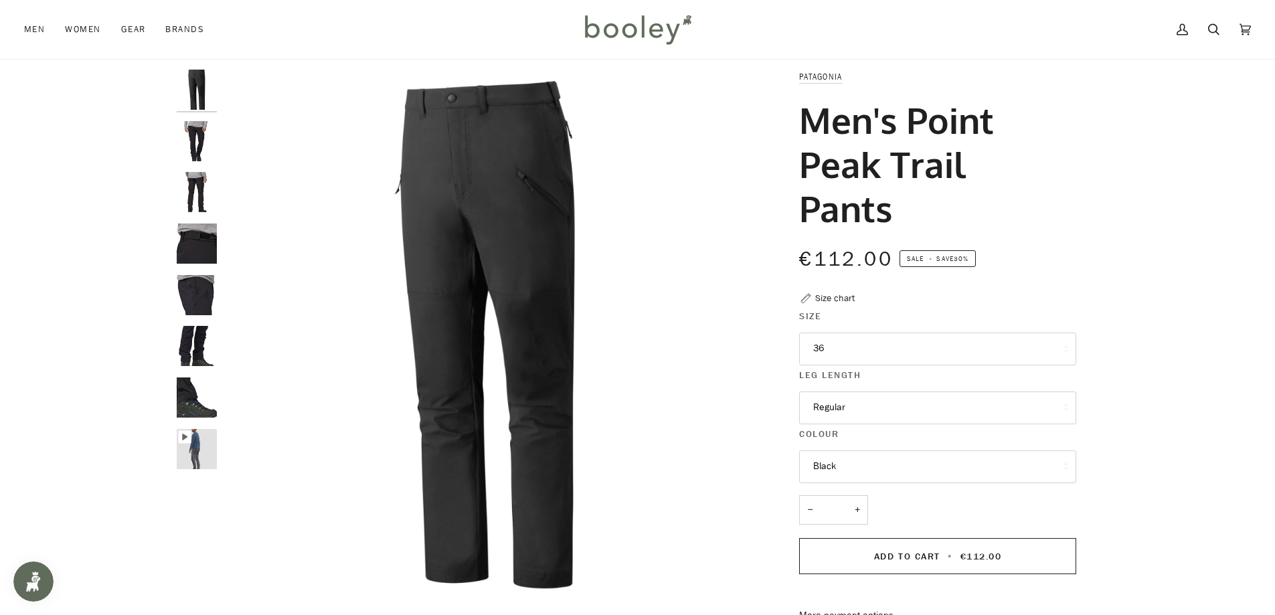
scroll to position [0, 0]
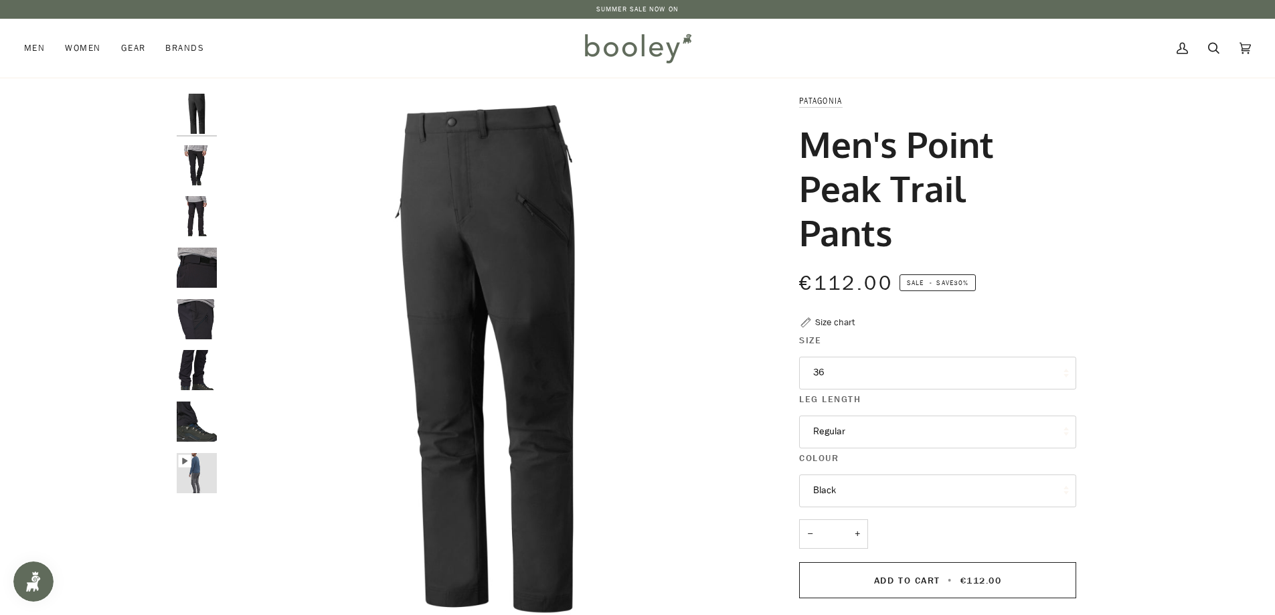
click at [184, 461] on icon "Patagonia Men's Point Peak Trail Pants - Booley Galway" at bounding box center [184, 461] width 5 height 7
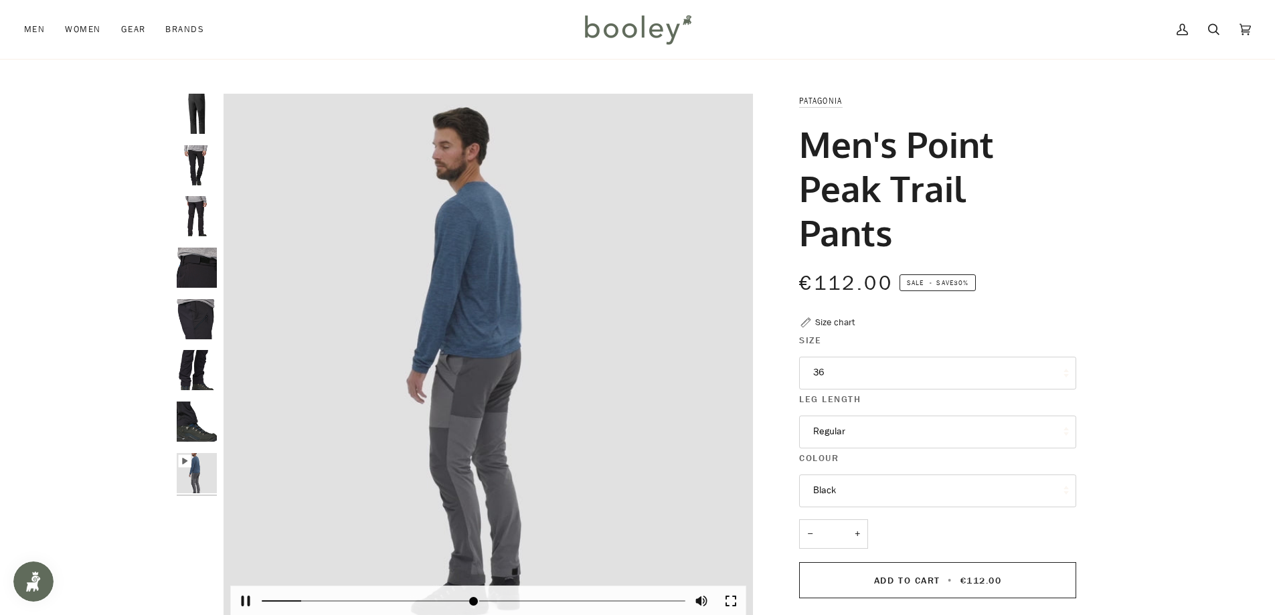
scroll to position [67, 0]
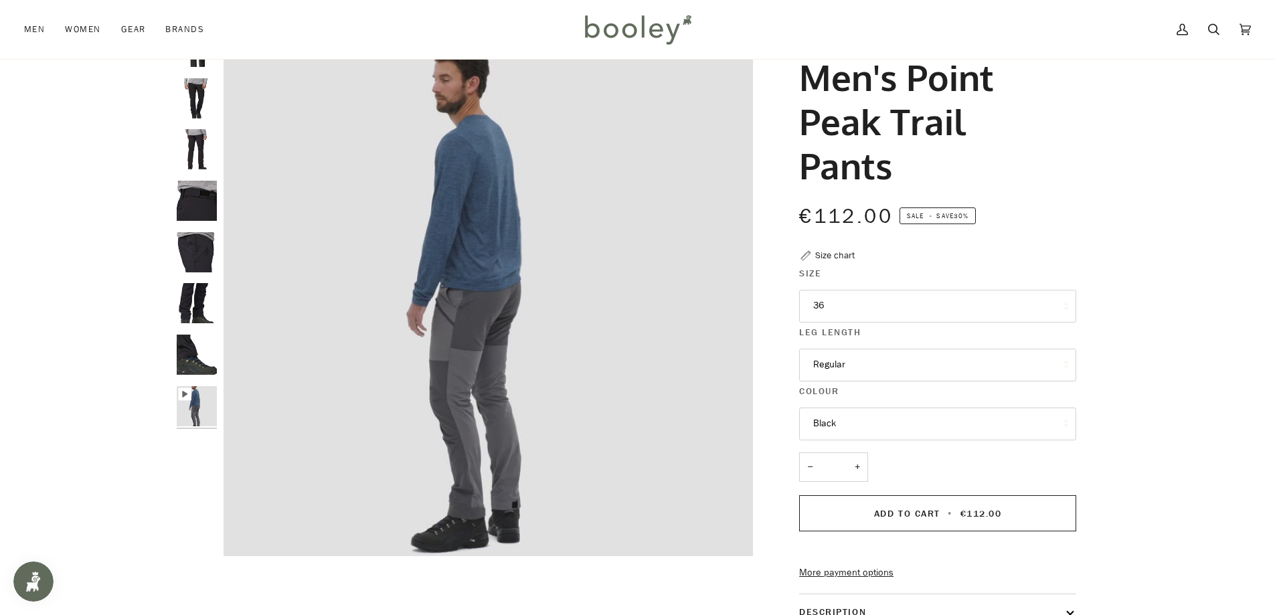
click at [179, 347] on img "Patagonia Men's Point Peak Trail Pants Black - Booley Galway" at bounding box center [197, 355] width 40 height 40
type input "*****"
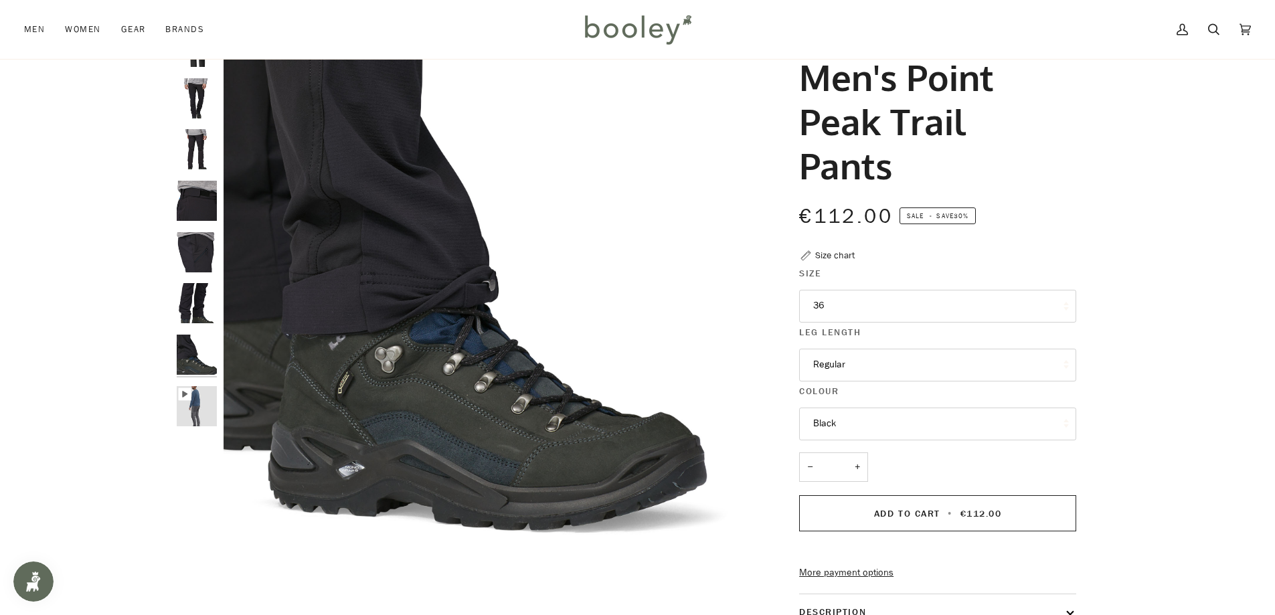
click at [200, 304] on img "Patagonia Men's Point Peak Trail Pants Black - Booley Galway" at bounding box center [197, 303] width 40 height 40
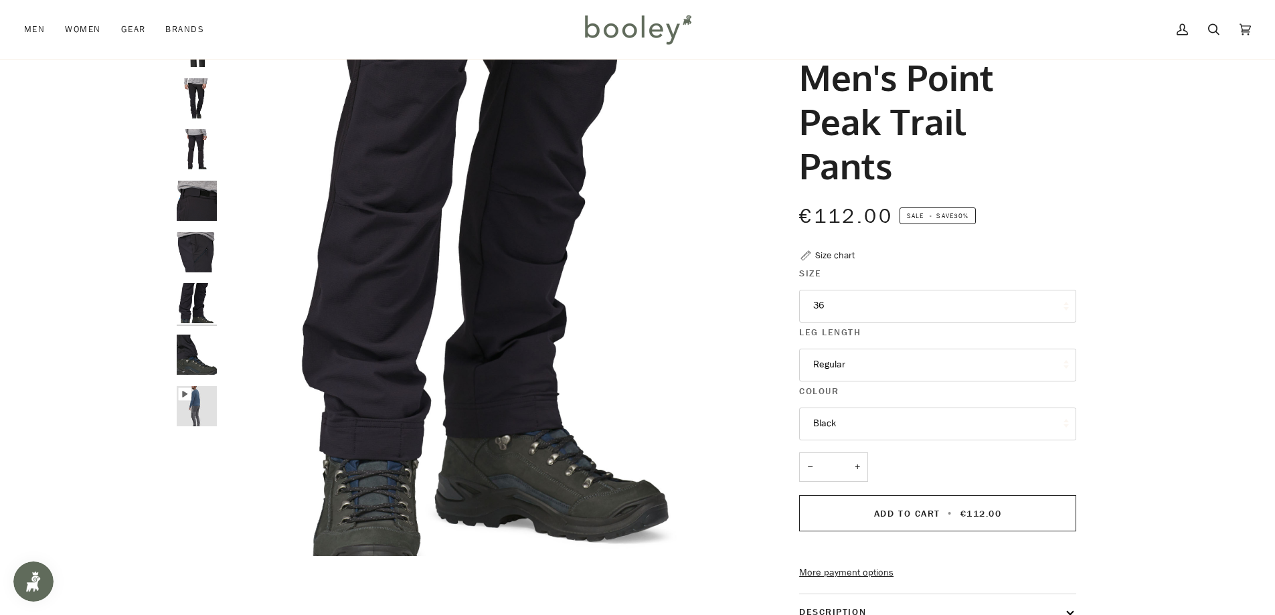
click at [194, 257] on img "Patagonia Men's Point Peak Trail Pants Black - Booley Galway" at bounding box center [197, 252] width 40 height 40
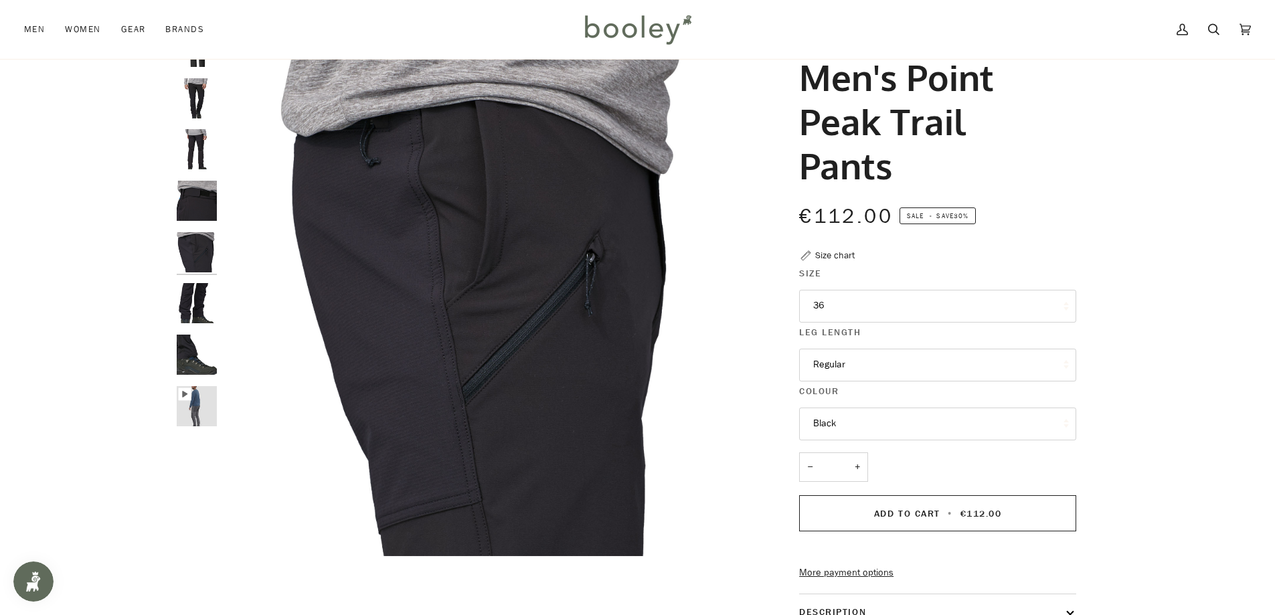
click at [200, 211] on img "Patagonia Men's Point Peak Trail Pants Black - Booley Galway" at bounding box center [197, 201] width 40 height 40
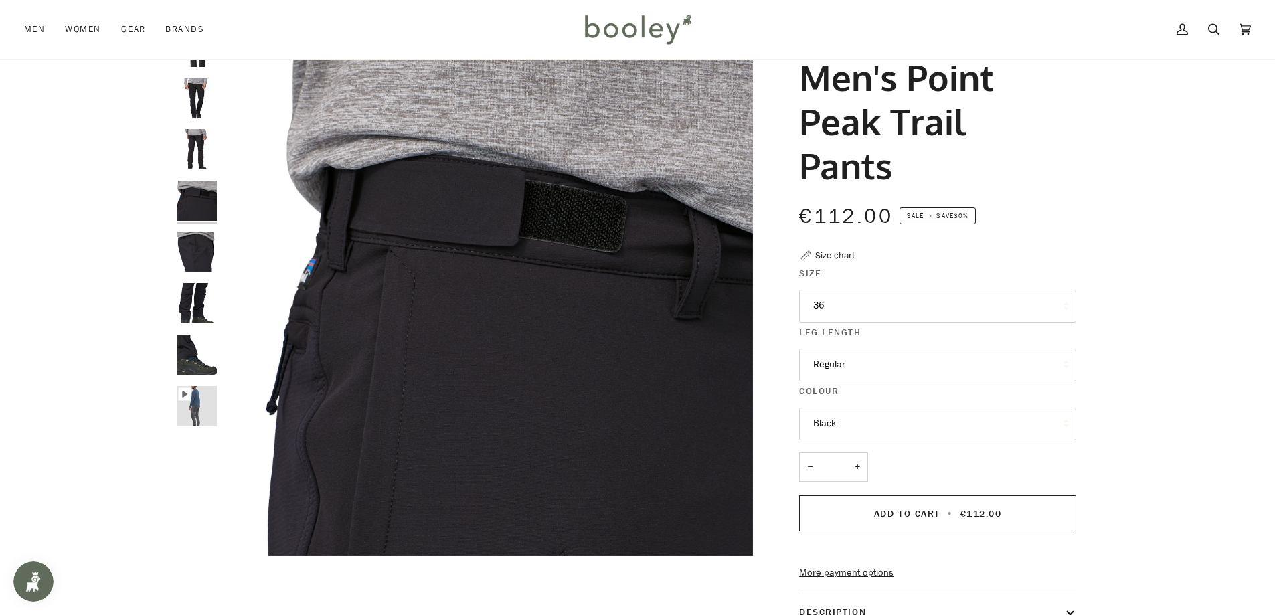
scroll to position [0, 0]
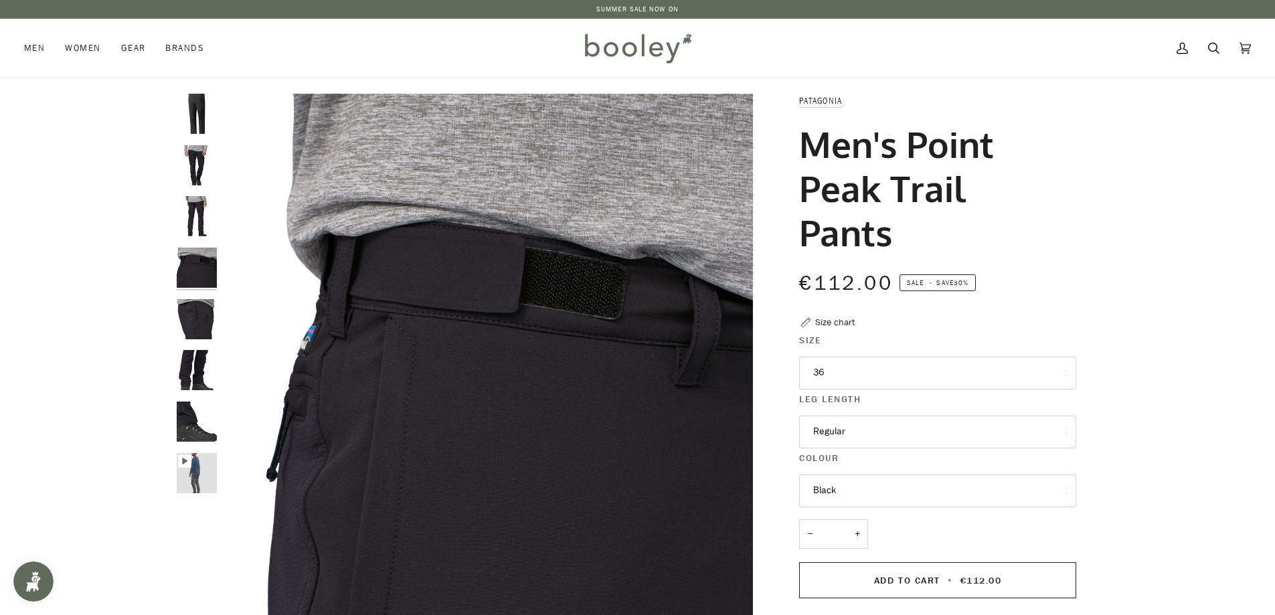
click at [200, 211] on img "Patagonia Men's Point Peak Trail Pants Black - Booley Galway" at bounding box center [197, 216] width 40 height 40
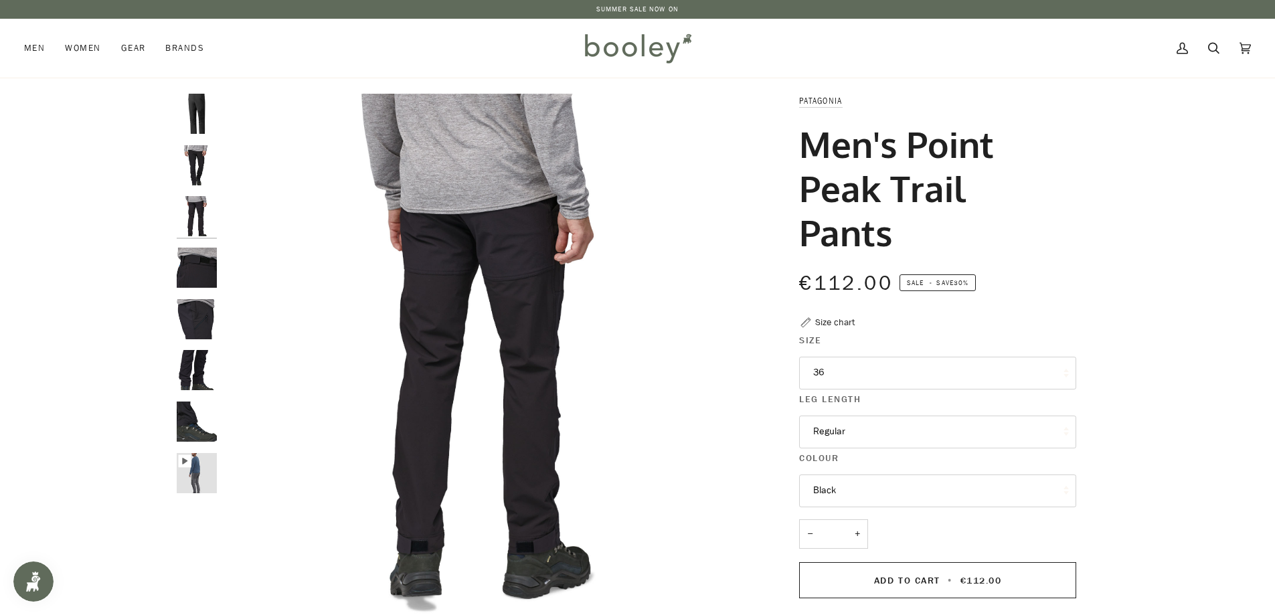
click at [845, 373] on button "36" at bounding box center [937, 373] width 277 height 33
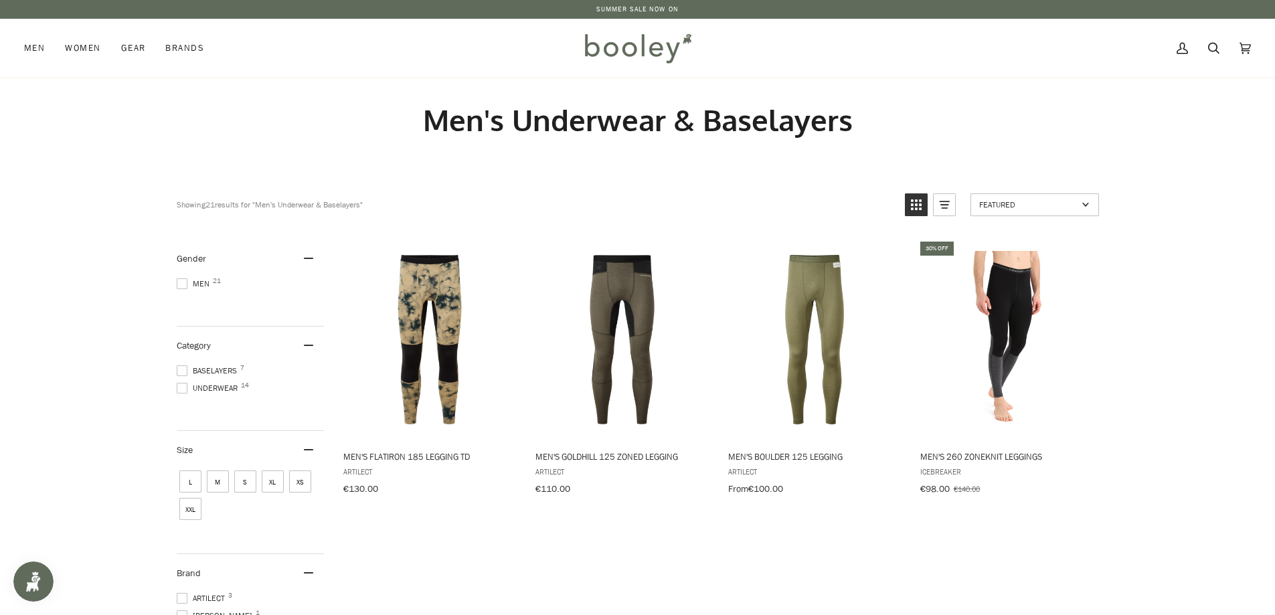
click at [181, 372] on span at bounding box center [182, 371] width 11 height 11
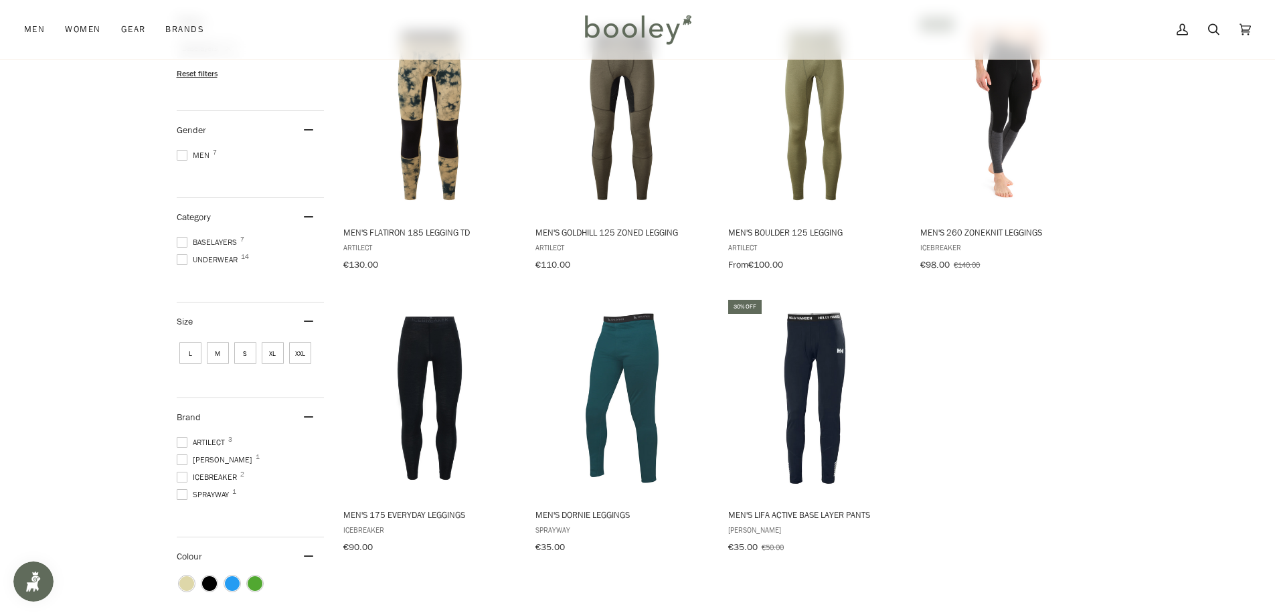
scroll to position [201, 0]
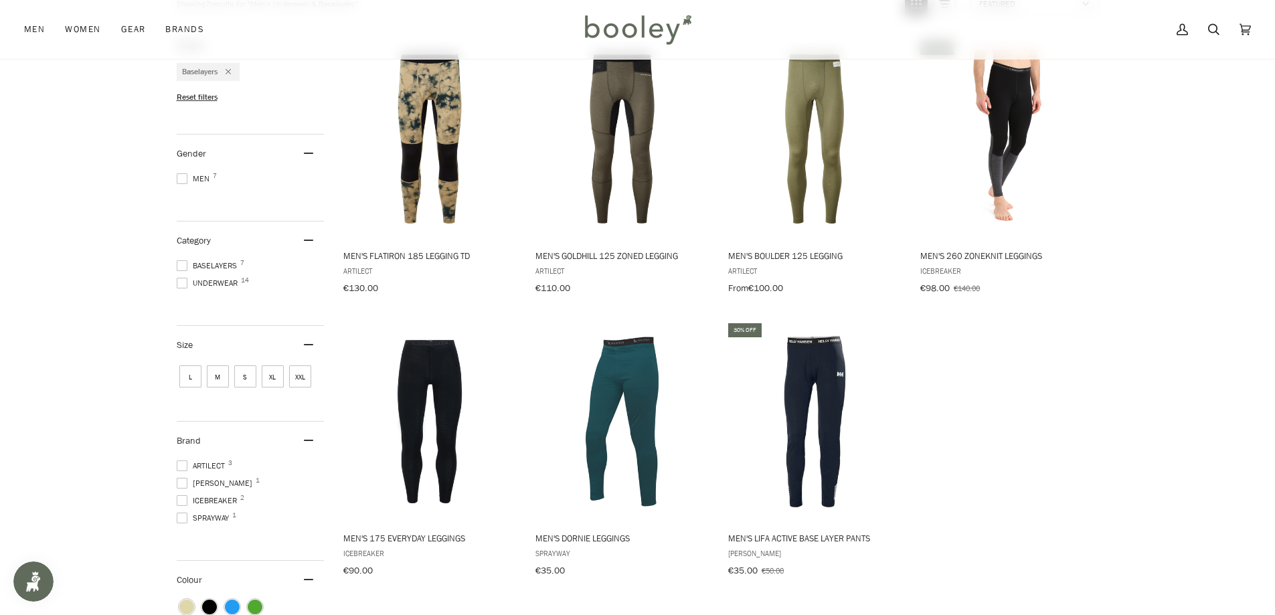
click at [182, 260] on span at bounding box center [182, 265] width 11 height 11
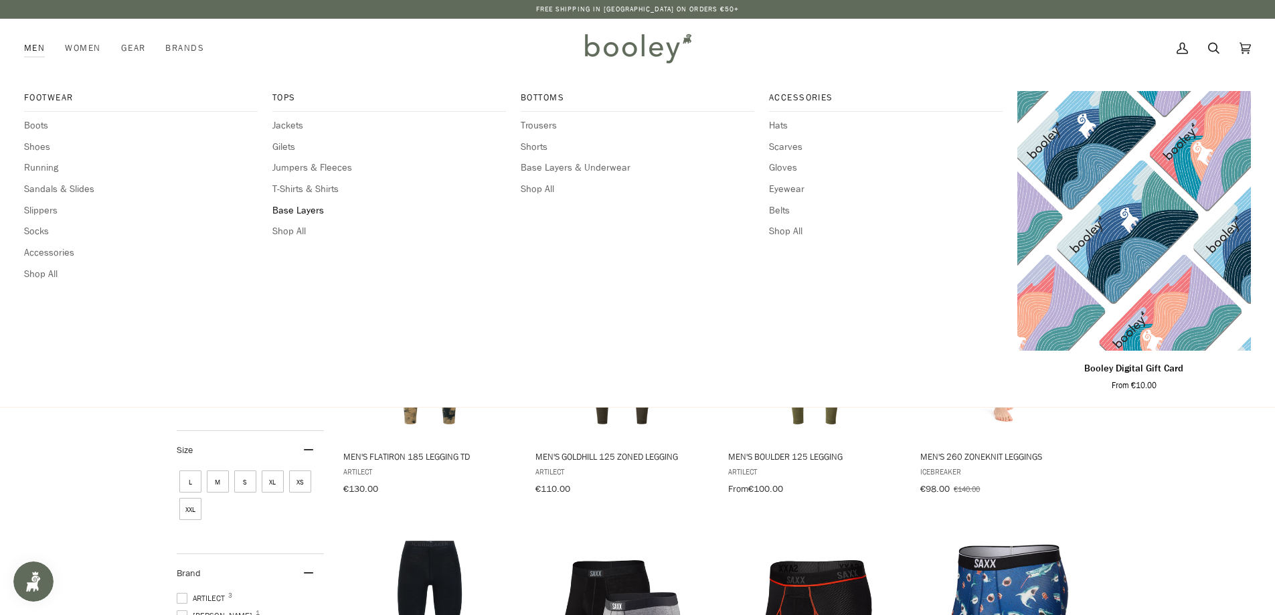
click at [307, 209] on span "Base Layers" at bounding box center [389, 211] width 234 height 15
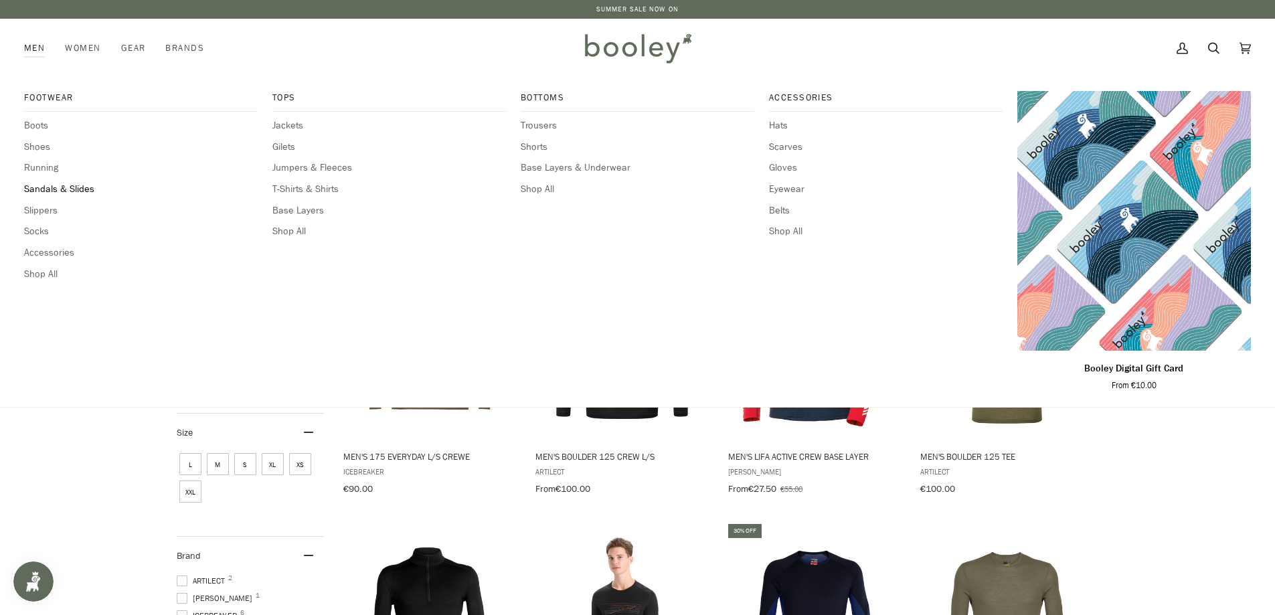
click at [78, 188] on span "Sandals & Slides" at bounding box center [141, 189] width 234 height 15
click at [62, 252] on span "Accessories" at bounding box center [141, 253] width 234 height 15
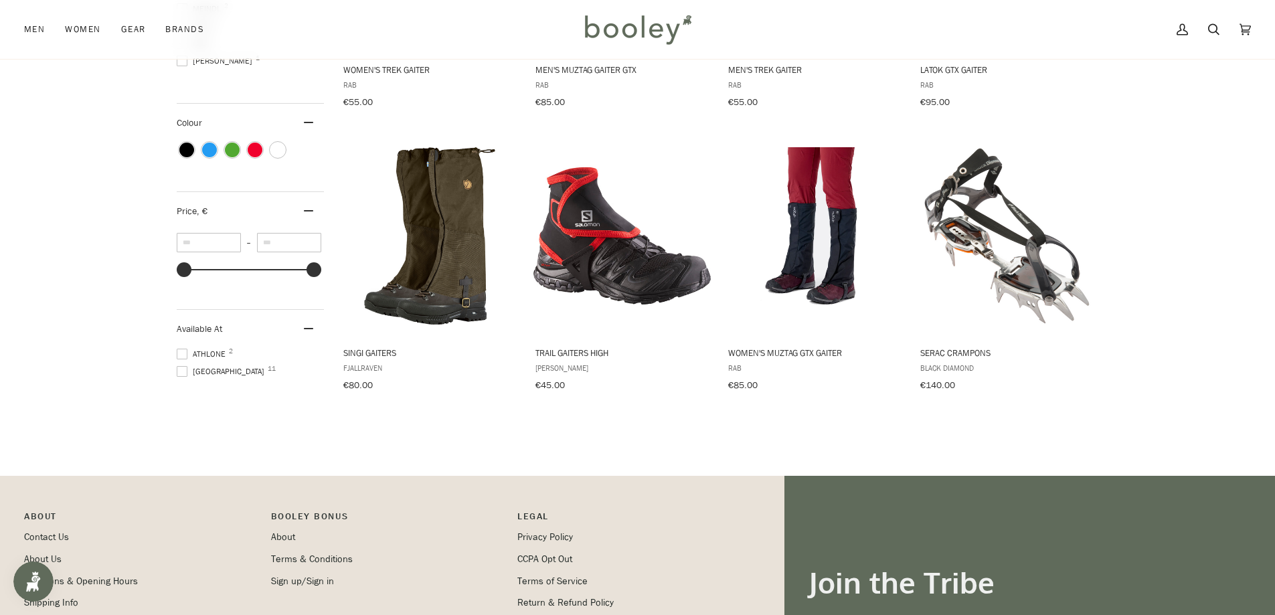
scroll to position [736, 0]
